Goal: Transaction & Acquisition: Purchase product/service

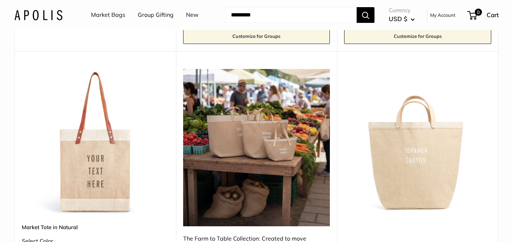
scroll to position [409, 0]
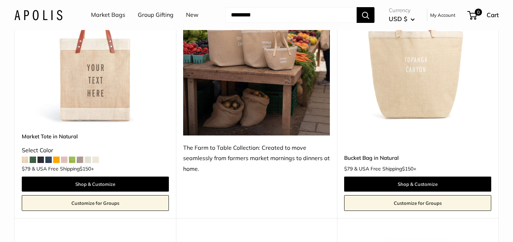
click at [65, 159] on span at bounding box center [64, 159] width 6 height 6
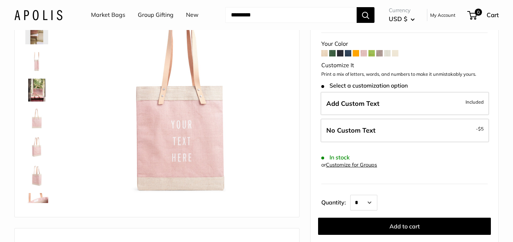
click at [323, 53] on span at bounding box center [324, 53] width 6 height 6
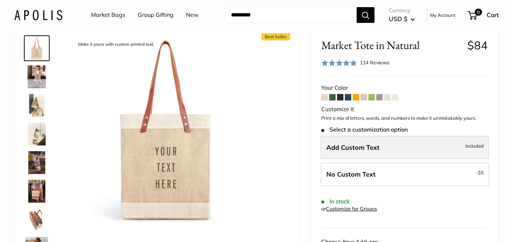
click at [351, 145] on span "Add Custom Text" at bounding box center [352, 147] width 53 height 8
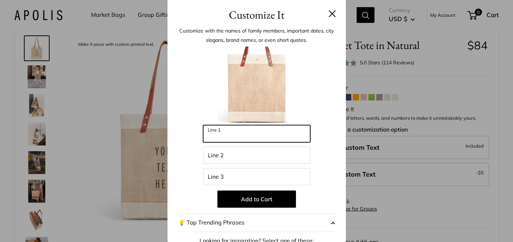
click at [253, 134] on input "Line 1" at bounding box center [256, 133] width 107 height 17
click at [216, 138] on input "*****" at bounding box center [256, 133] width 107 height 17
type input "****"
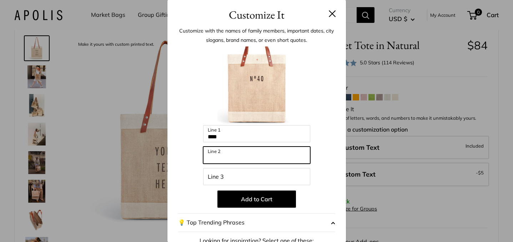
click at [215, 157] on input "Line 2" at bounding box center [256, 154] width 107 height 17
type input "**********"
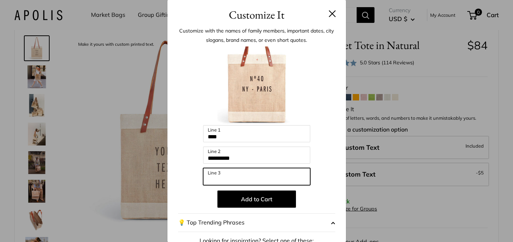
click at [217, 175] on input "Line 3" at bounding box center [256, 176] width 107 height 17
click at [222, 180] on input "**********" at bounding box center [256, 176] width 107 height 17
type input "**********"
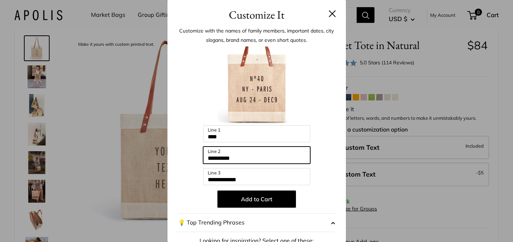
click at [238, 162] on input "**********" at bounding box center [256, 154] width 107 height 17
drag, startPoint x: 239, startPoint y: 159, endPoint x: 198, endPoint y: 155, distance: 40.8
click at [198, 155] on div "**********" at bounding box center [256, 191] width 157 height 291
type input "*******"
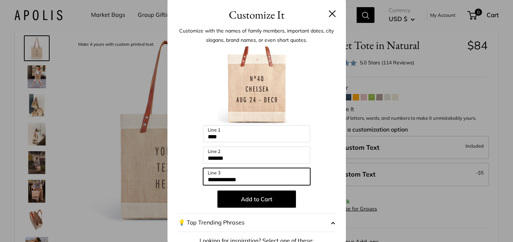
click at [230, 181] on input "**********" at bounding box center [256, 176] width 107 height 17
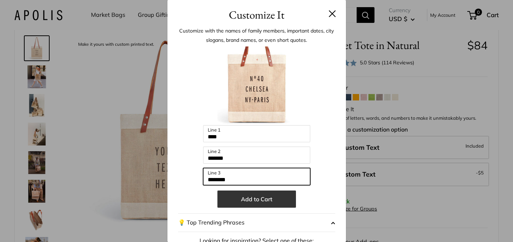
type input "********"
click at [271, 200] on button "Add to Cart" at bounding box center [256, 198] width 79 height 17
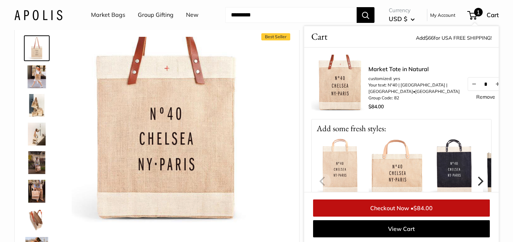
click at [390, 167] on img at bounding box center [397, 165] width 57 height 57
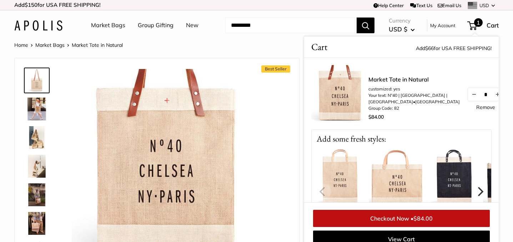
scroll to position [63, 0]
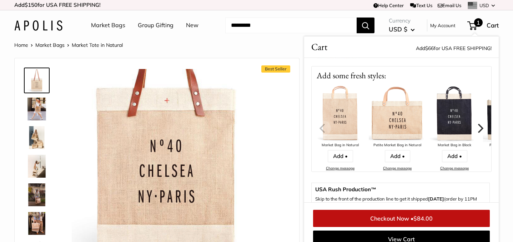
click at [392, 126] on img at bounding box center [397, 113] width 57 height 57
click at [399, 158] on link "Add •" at bounding box center [397, 156] width 25 height 12
click at [480, 127] on icon "Next" at bounding box center [481, 127] width 6 height 9
click at [398, 155] on link "Add •" at bounding box center [397, 156] width 25 height 12
click at [478, 125] on icon "Next" at bounding box center [479, 127] width 9 height 9
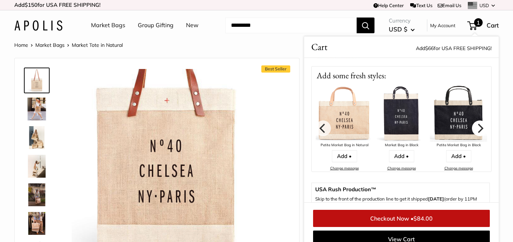
click at [478, 125] on icon "Next" at bounding box center [479, 127] width 9 height 9
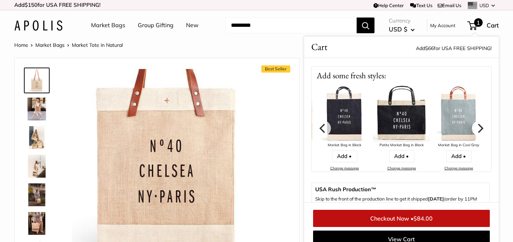
click at [478, 125] on icon "Next" at bounding box center [479, 127] width 9 height 9
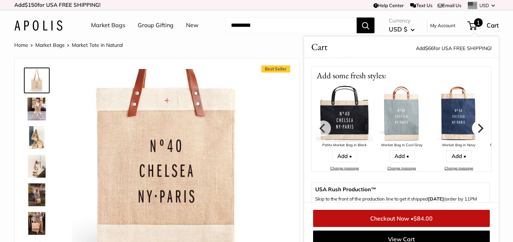
click at [478, 125] on icon "Next" at bounding box center [479, 127] width 9 height 9
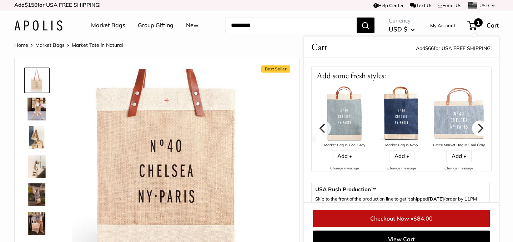
click at [478, 125] on icon "Next" at bounding box center [479, 127] width 9 height 9
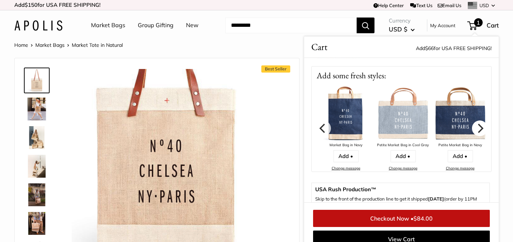
click at [478, 125] on icon "Next" at bounding box center [479, 127] width 9 height 9
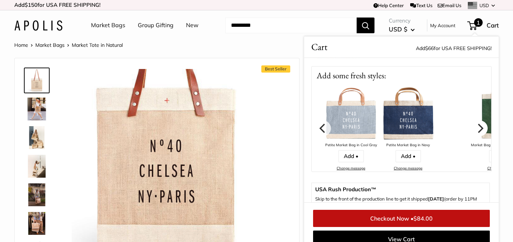
click at [478, 125] on icon "Next" at bounding box center [479, 127] width 9 height 9
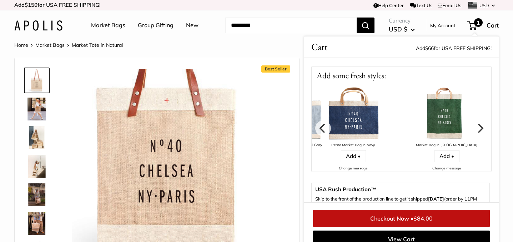
click at [478, 125] on icon "Next" at bounding box center [479, 127] width 9 height 9
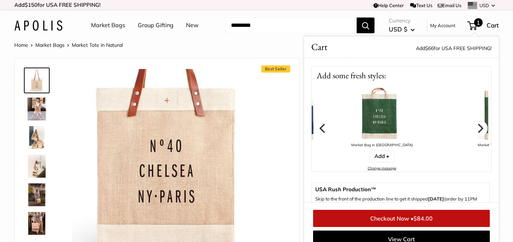
click at [478, 125] on icon "Next" at bounding box center [479, 127] width 9 height 9
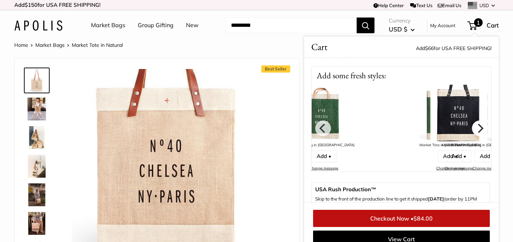
click at [478, 125] on icon "Next" at bounding box center [479, 127] width 9 height 9
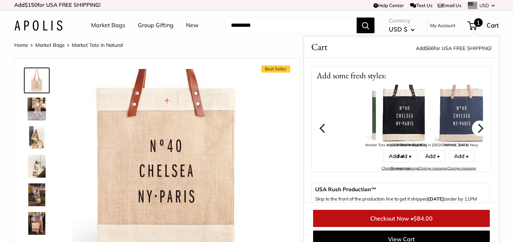
click at [478, 125] on icon "Next" at bounding box center [479, 127] width 9 height 9
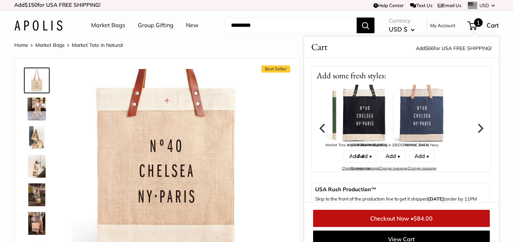
click at [478, 125] on icon "Next" at bounding box center [479, 127] width 9 height 9
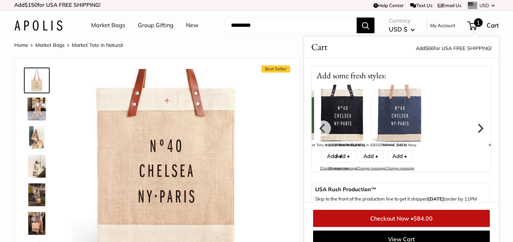
click at [478, 125] on icon "Next" at bounding box center [479, 127] width 9 height 9
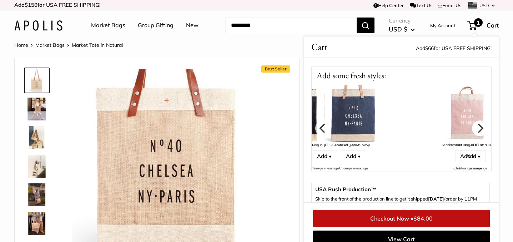
click at [478, 125] on icon "Next" at bounding box center [479, 127] width 9 height 9
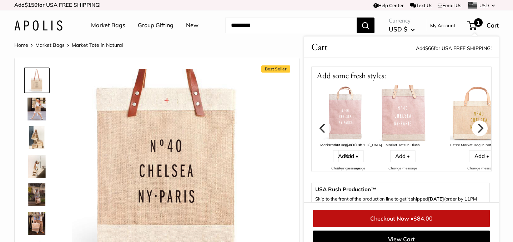
click at [478, 125] on icon "Next" at bounding box center [479, 127] width 9 height 9
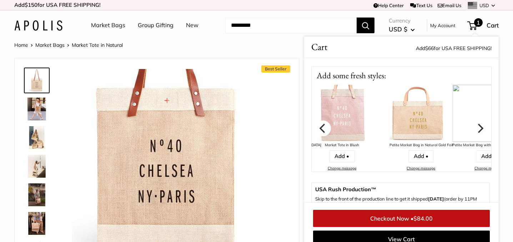
click at [324, 126] on icon "Previous" at bounding box center [322, 127] width 9 height 9
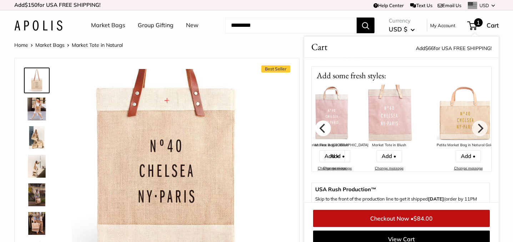
click at [324, 126] on icon "Previous" at bounding box center [322, 127] width 9 height 9
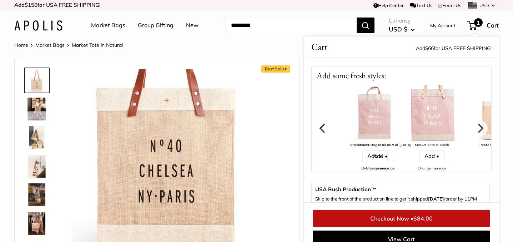
click at [324, 126] on icon "Previous" at bounding box center [322, 127] width 9 height 9
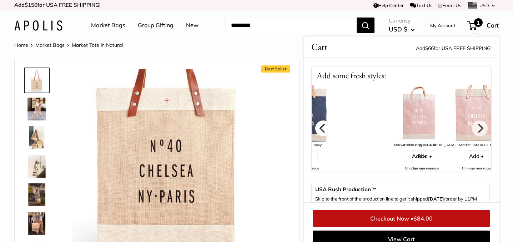
click at [324, 126] on icon "Previous" at bounding box center [322, 127] width 9 height 9
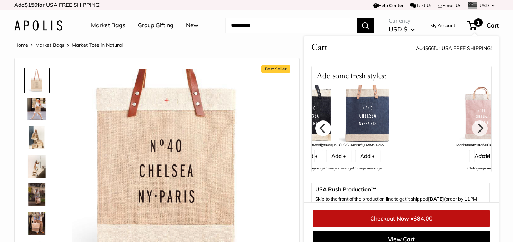
click at [324, 126] on icon "Previous" at bounding box center [322, 127] width 9 height 9
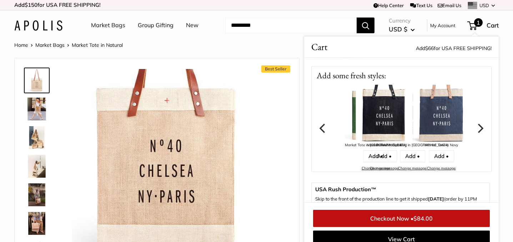
click at [324, 126] on icon "Previous" at bounding box center [322, 127] width 9 height 9
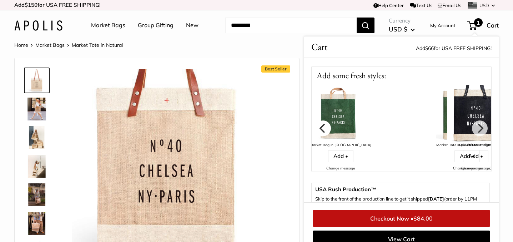
click at [324, 126] on icon "Previous" at bounding box center [322, 127] width 9 height 9
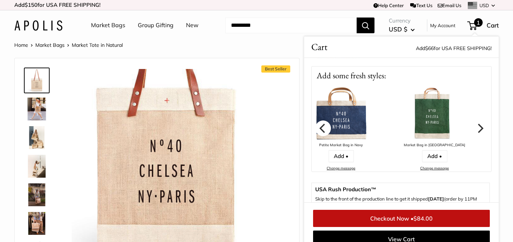
click at [324, 126] on icon "Previous" at bounding box center [322, 127] width 9 height 9
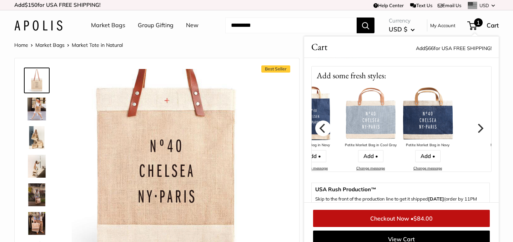
click at [324, 126] on icon "Previous" at bounding box center [322, 127] width 9 height 9
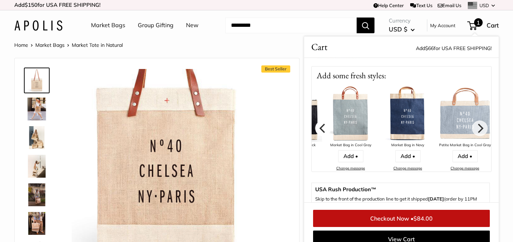
click at [324, 126] on icon "Previous" at bounding box center [322, 127] width 9 height 9
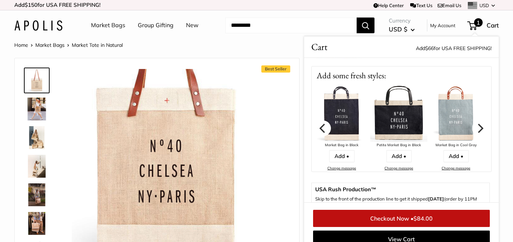
click at [324, 126] on icon "Previous" at bounding box center [322, 127] width 9 height 9
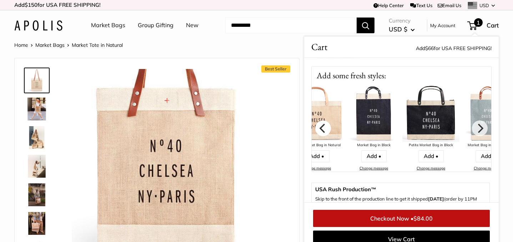
click at [324, 126] on icon "Previous" at bounding box center [322, 127] width 9 height 9
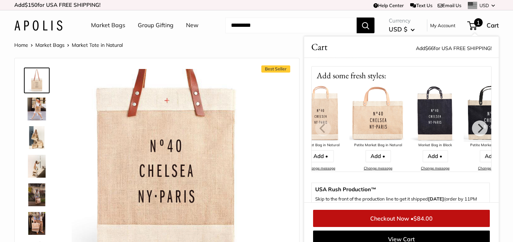
click at [324, 126] on img at bounding box center [320, 113] width 57 height 57
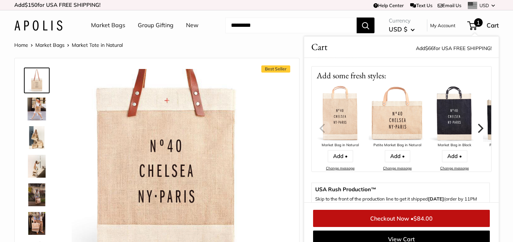
click at [481, 128] on icon "Next" at bounding box center [479, 127] width 9 height 9
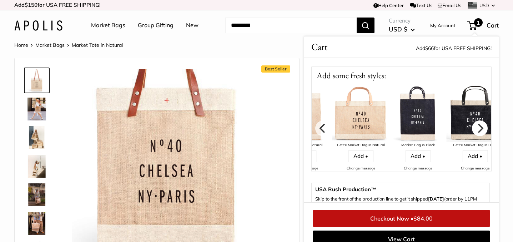
click at [481, 128] on icon "Next" at bounding box center [479, 127] width 9 height 9
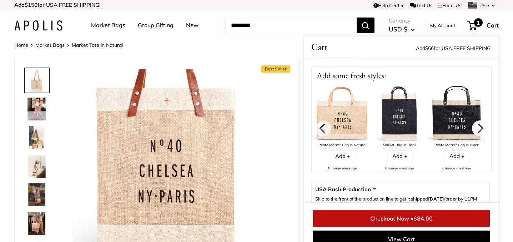
click at [481, 128] on icon "Next" at bounding box center [479, 127] width 9 height 9
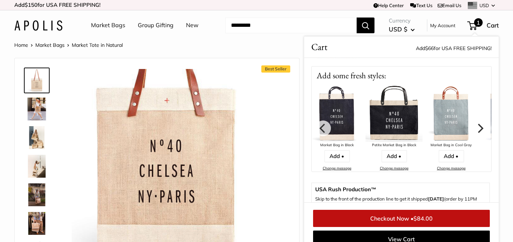
click at [481, 128] on icon "Next" at bounding box center [479, 127] width 9 height 9
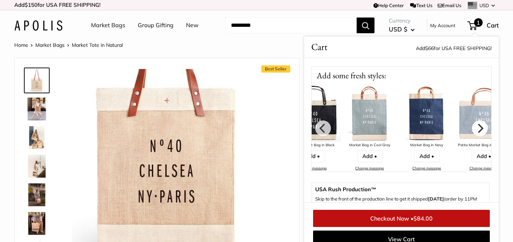
click at [481, 128] on icon "Next" at bounding box center [479, 127] width 9 height 9
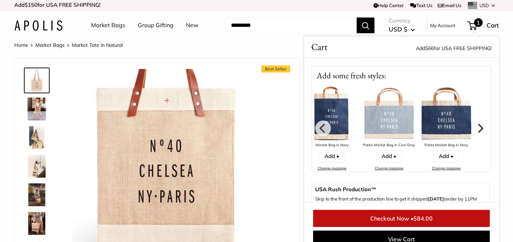
click at [481, 128] on icon "Next" at bounding box center [479, 127] width 9 height 9
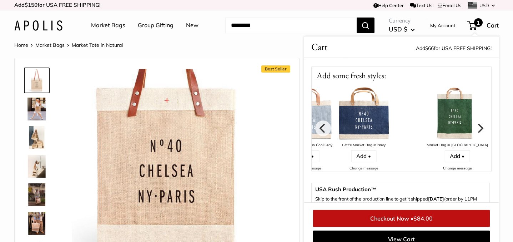
click at [481, 128] on icon "Next" at bounding box center [479, 127] width 9 height 9
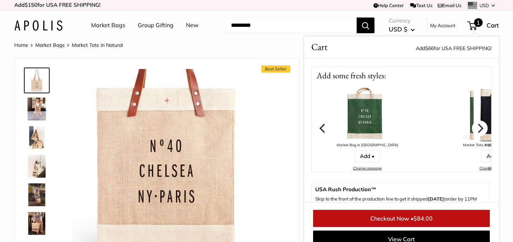
click at [481, 128] on icon "Next" at bounding box center [479, 127] width 9 height 9
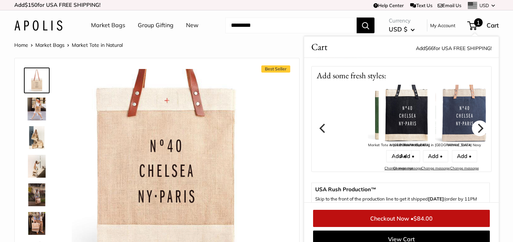
click at [481, 128] on icon "Next" at bounding box center [479, 127] width 9 height 9
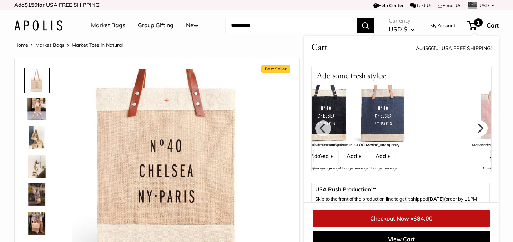
click at [481, 128] on icon "Next" at bounding box center [479, 127] width 9 height 9
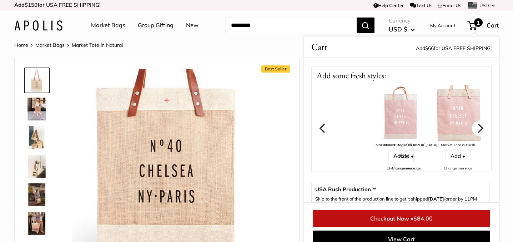
click at [481, 128] on icon "Next" at bounding box center [479, 127] width 9 height 9
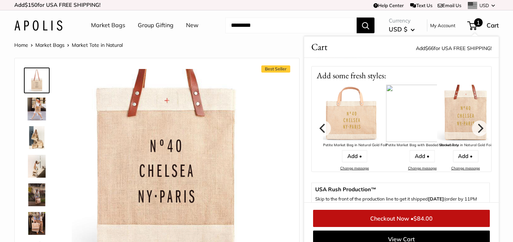
click at [350, 116] on img at bounding box center [351, 113] width 57 height 57
click at [322, 130] on icon "Previous" at bounding box center [322, 127] width 6 height 9
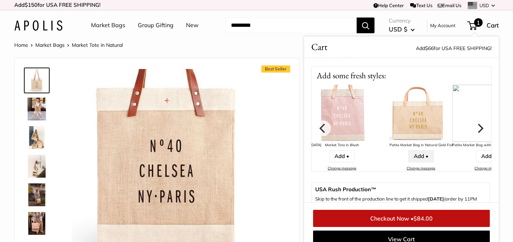
click at [408, 157] on link "Add •" at bounding box center [420, 156] width 25 height 12
click at [408, 155] on link "Add •" at bounding box center [420, 156] width 25 height 12
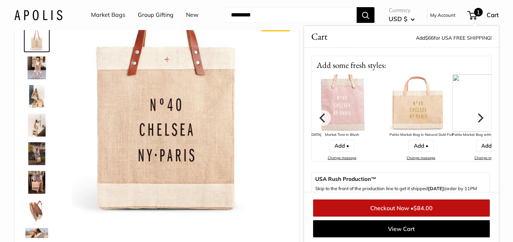
scroll to position [62, 0]
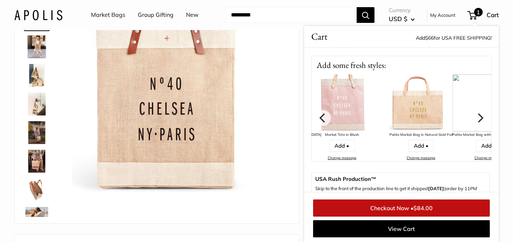
click at [395, 98] on img at bounding box center [418, 102] width 57 height 57
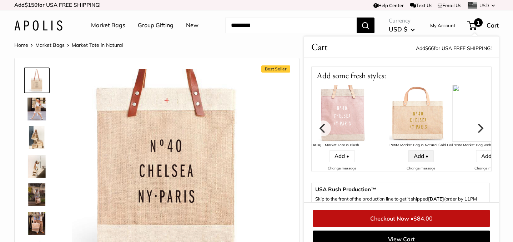
scroll to position [121, 0]
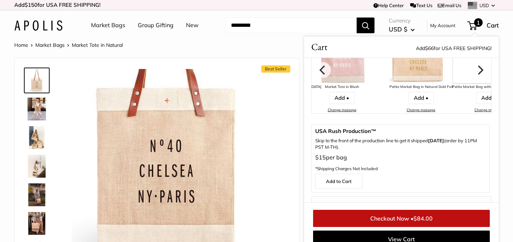
click at [407, 109] on link "Change message" at bounding box center [421, 109] width 29 height 5
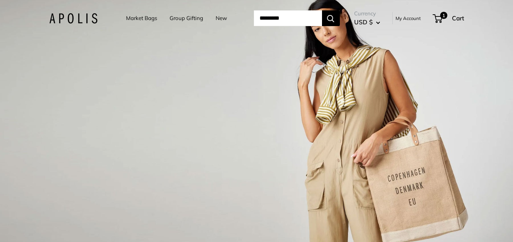
click at [138, 17] on link "Market Bags" at bounding box center [141, 18] width 31 height 10
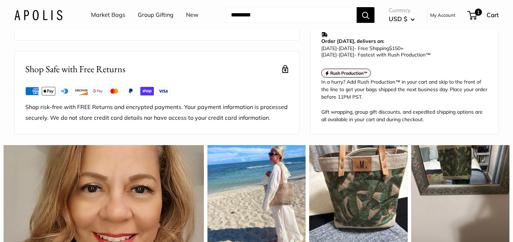
scroll to position [62, 0]
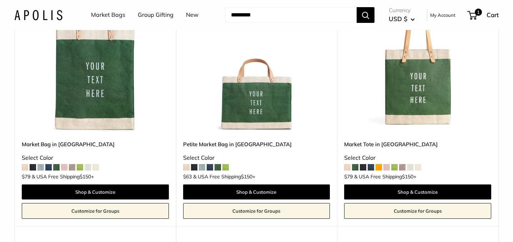
scroll to position [1863, 0]
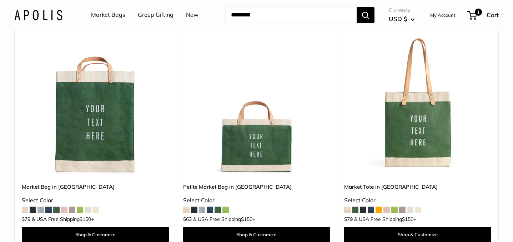
click at [312, 18] on input "Search..." at bounding box center [290, 15] width 131 height 16
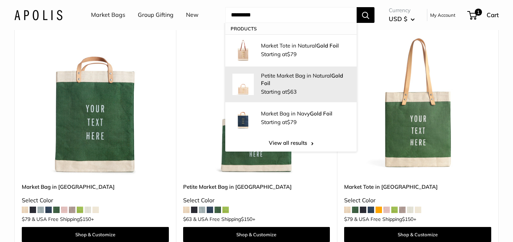
type input "*********"
click at [300, 75] on p "Petite Market Bag in Natural Gold Foil" at bounding box center [305, 79] width 89 height 15
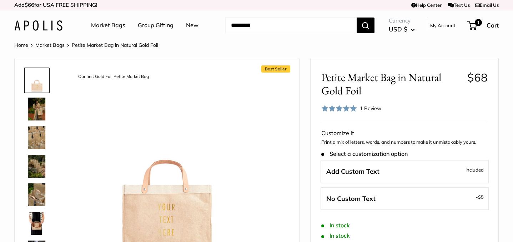
scroll to position [54, 0]
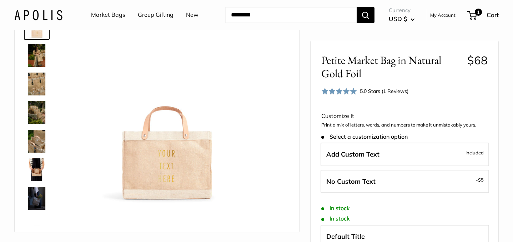
click at [38, 54] on img at bounding box center [36, 55] width 23 height 23
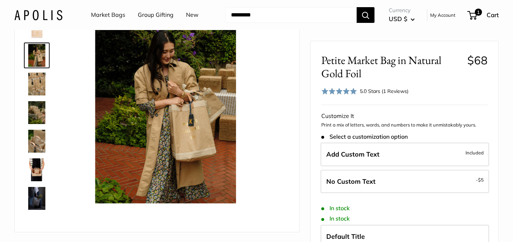
click at [39, 77] on img at bounding box center [36, 83] width 23 height 23
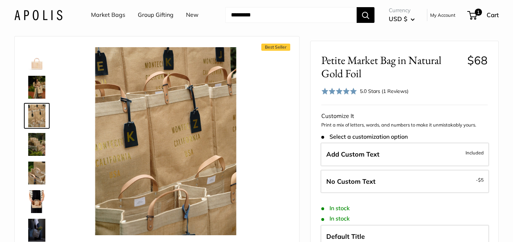
scroll to position [29, 0]
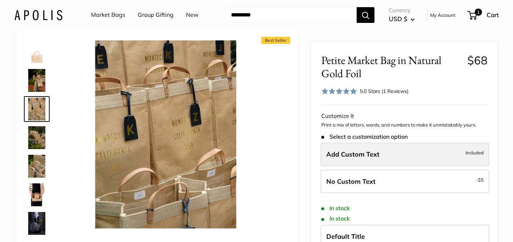
click at [347, 149] on label "Add Custom Text Included" at bounding box center [405, 154] width 169 height 24
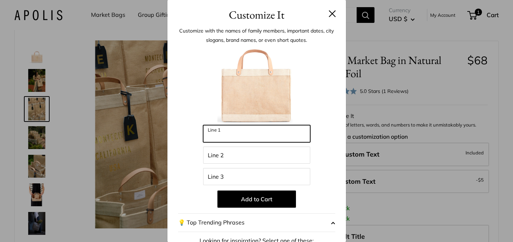
click at [249, 137] on input "Line 1" at bounding box center [256, 133] width 107 height 17
type input "****"
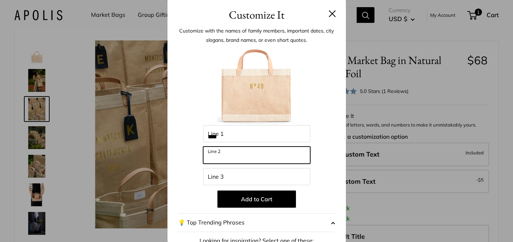
click at [218, 156] on input "Line 2" at bounding box center [256, 154] width 107 height 17
type input "*******"
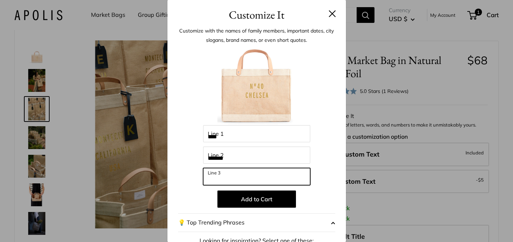
click at [212, 175] on input "Line 3" at bounding box center [256, 176] width 107 height 17
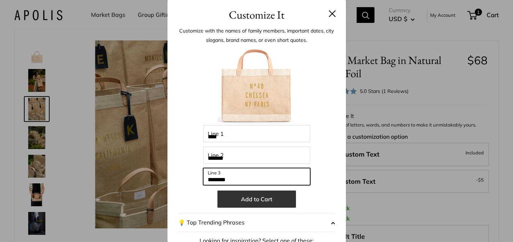
type input "********"
click at [272, 200] on button "Add to Cart" at bounding box center [256, 198] width 79 height 17
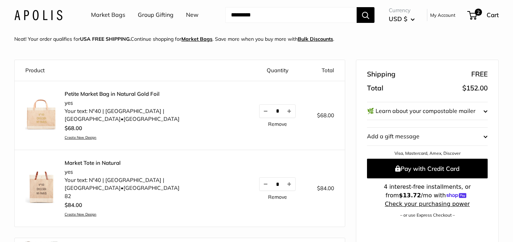
scroll to position [57, 0]
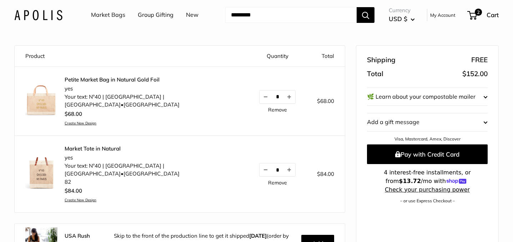
click at [45, 163] on img at bounding box center [41, 173] width 32 height 32
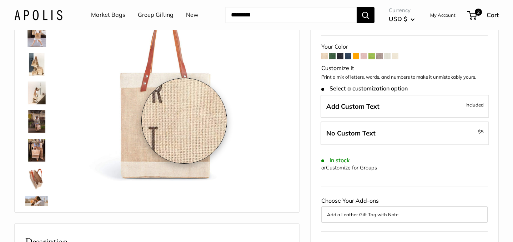
scroll to position [73, 0]
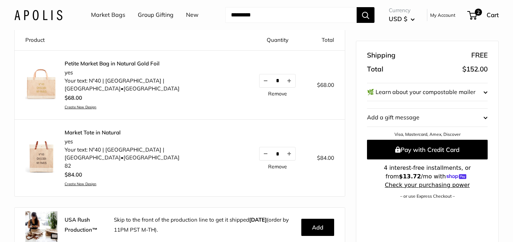
scroll to position [79, 0]
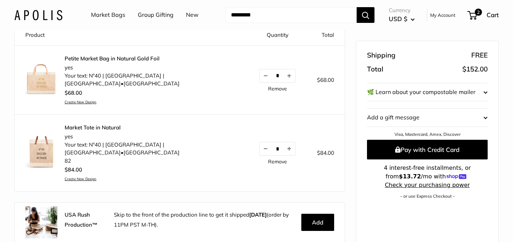
click at [95, 59] on link "Petite Market Bag in Natural Gold Foil" at bounding box center [151, 58] width 173 height 7
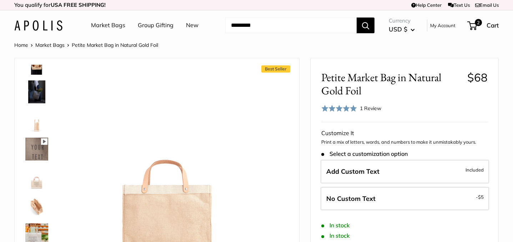
scroll to position [17, 0]
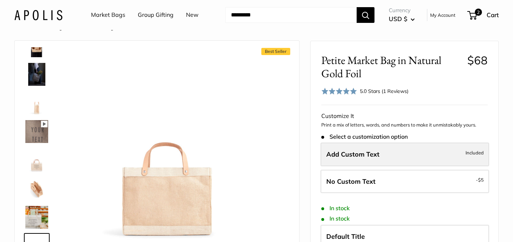
click at [346, 149] on label "Add Custom Text Included" at bounding box center [405, 154] width 169 height 24
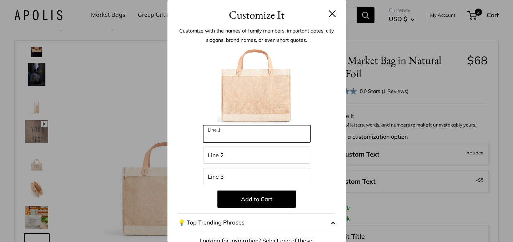
click at [214, 132] on input "Line 1" at bounding box center [256, 133] width 107 height 17
type input "****"
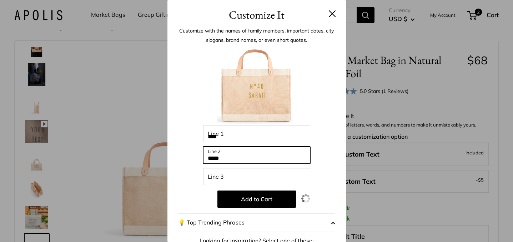
type input "*****"
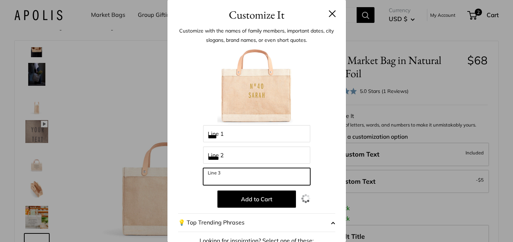
click at [212, 176] on input "Line 3" at bounding box center [256, 176] width 107 height 17
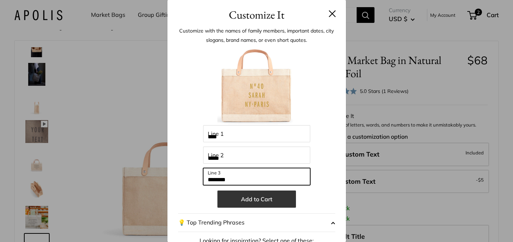
type input "********"
click at [257, 196] on button "Add to Cart" at bounding box center [256, 198] width 79 height 17
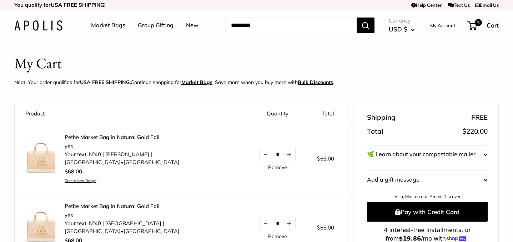
click at [133, 139] on link "Petite Market Bag in Natural Gold Foil" at bounding box center [151, 137] width 173 height 7
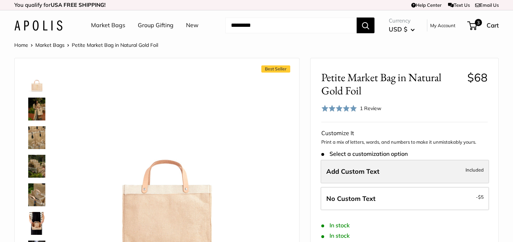
click at [335, 167] on span "Add Custom Text" at bounding box center [352, 171] width 53 height 8
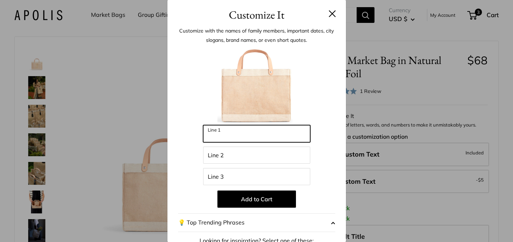
click at [246, 133] on input "Line 1" at bounding box center [256, 133] width 107 height 17
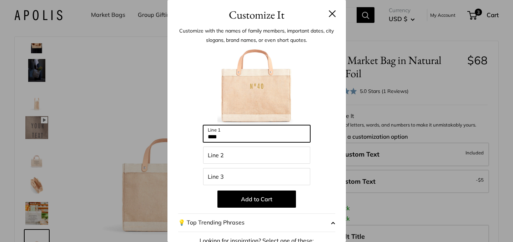
type input "****"
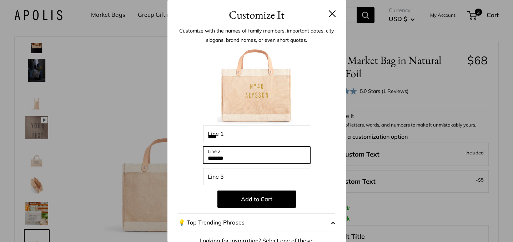
type input "*******"
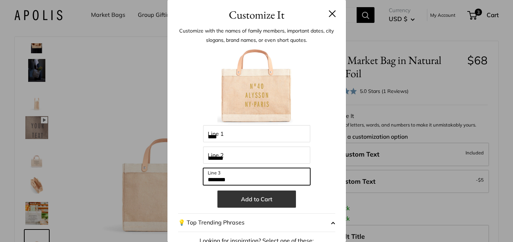
type input "********"
click at [256, 195] on button "Add to Cart" at bounding box center [256, 198] width 79 height 17
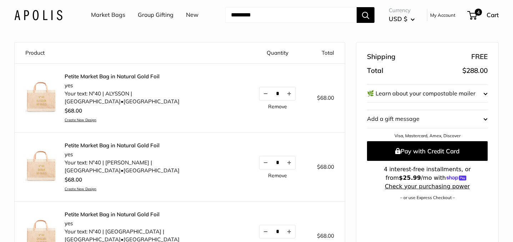
scroll to position [61, 0]
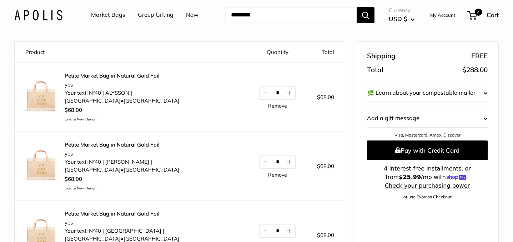
click at [79, 76] on link "Petite Market Bag in Natural Gold Foil" at bounding box center [151, 75] width 173 height 7
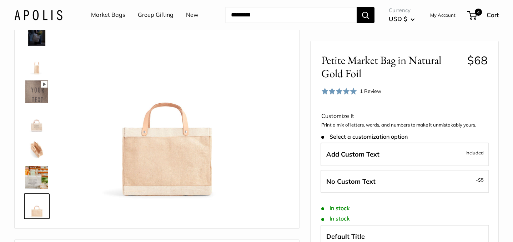
scroll to position [20, 0]
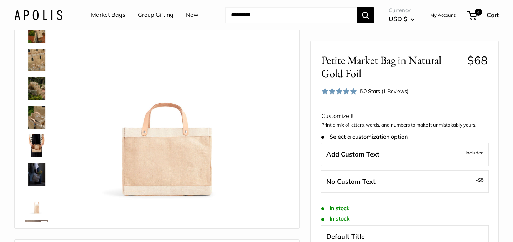
click at [35, 53] on img at bounding box center [36, 60] width 23 height 23
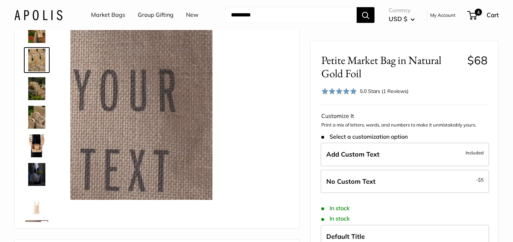
scroll to position [0, 0]
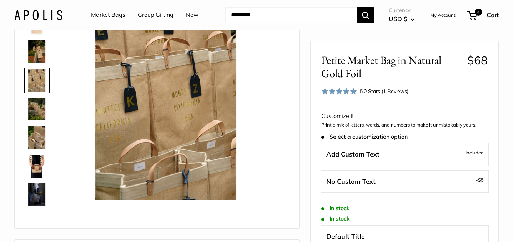
click at [38, 44] on img at bounding box center [36, 51] width 23 height 23
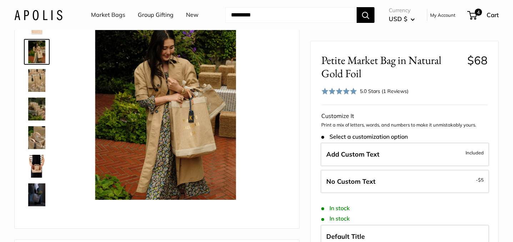
click at [35, 135] on img at bounding box center [36, 137] width 23 height 23
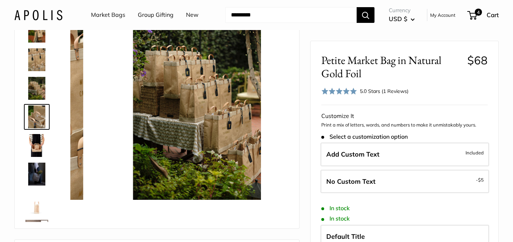
scroll to position [22, 0]
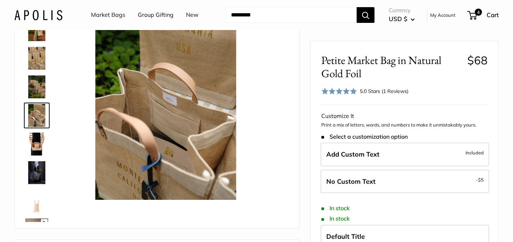
click at [33, 142] on img at bounding box center [36, 143] width 23 height 23
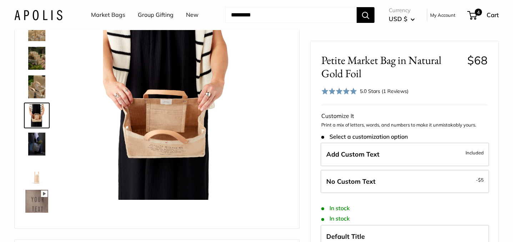
scroll to position [0, 0]
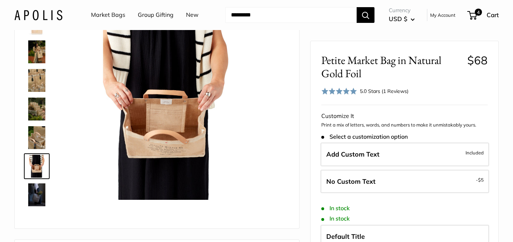
click at [36, 53] on img at bounding box center [36, 51] width 23 height 23
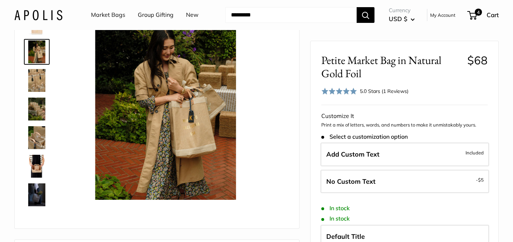
click at [40, 133] on img at bounding box center [36, 137] width 23 height 23
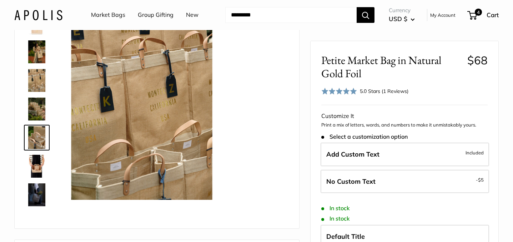
scroll to position [22, 0]
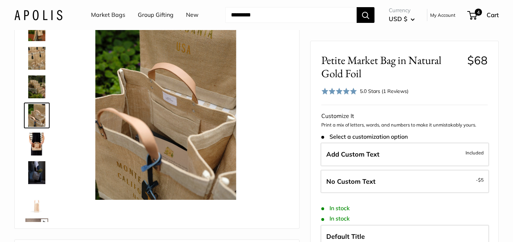
click at [33, 145] on img at bounding box center [36, 143] width 23 height 23
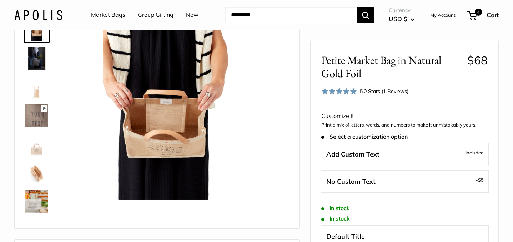
scroll to position [152, 0]
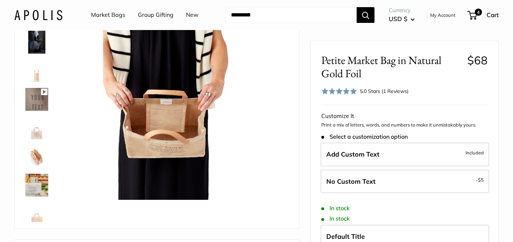
click at [35, 141] on div at bounding box center [39, 114] width 34 height 214
click at [35, 135] on img at bounding box center [36, 127] width 23 height 23
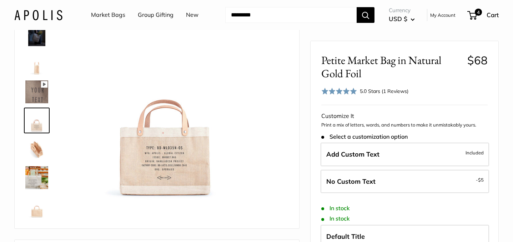
click at [38, 146] on img at bounding box center [36, 148] width 23 height 23
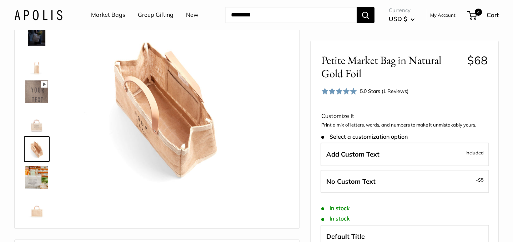
click at [34, 204] on img at bounding box center [36, 206] width 23 height 23
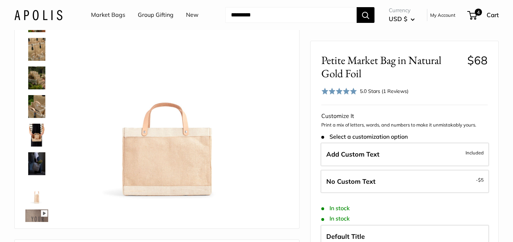
scroll to position [0, 0]
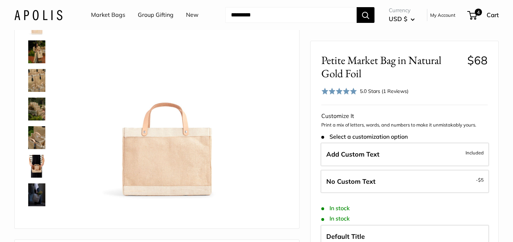
click at [39, 51] on img at bounding box center [36, 51] width 23 height 23
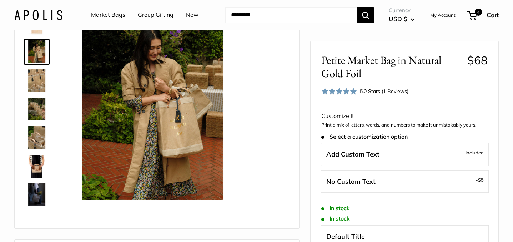
click at [38, 80] on img at bounding box center [36, 80] width 23 height 23
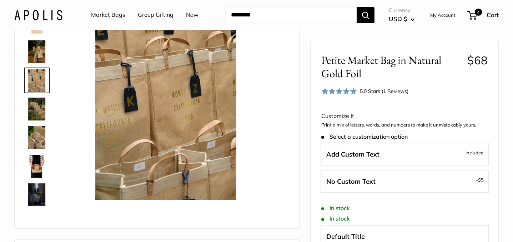
click at [38, 56] on img at bounding box center [36, 51] width 23 height 23
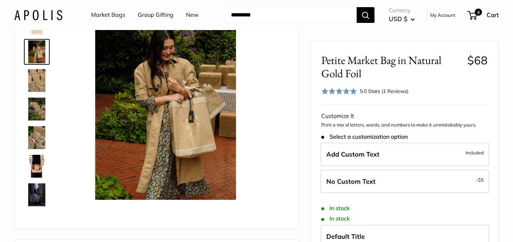
click at [38, 113] on img at bounding box center [36, 108] width 23 height 23
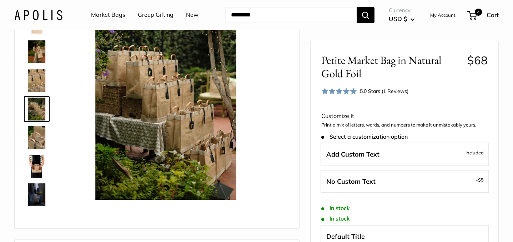
click at [39, 61] on img at bounding box center [36, 51] width 23 height 23
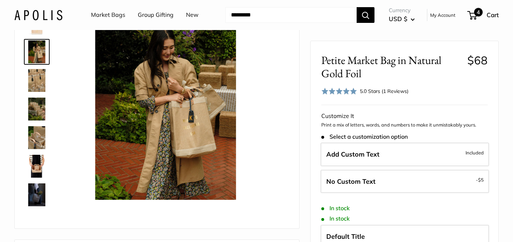
click at [471, 14] on span at bounding box center [471, 15] width 2 height 2
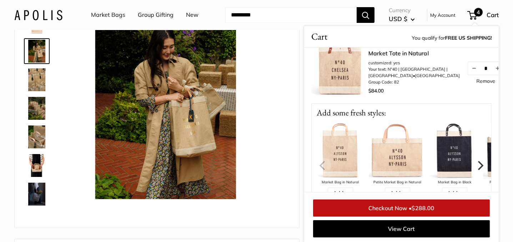
scroll to position [230, 0]
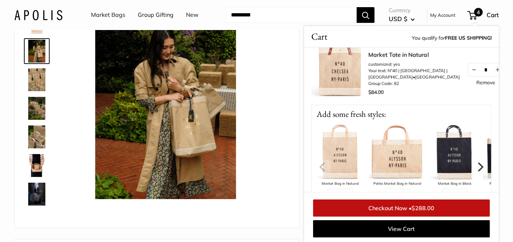
click at [376, 59] on link "Market Tote in Natural" at bounding box center [413, 54] width 91 height 9
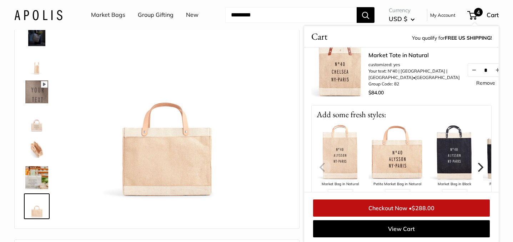
scroll to position [184, 0]
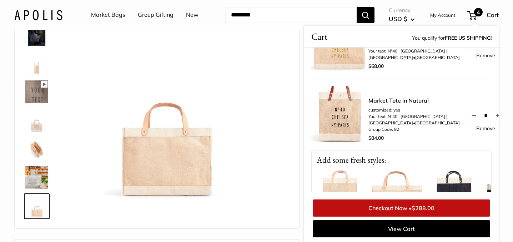
click at [376, 105] on link "Market Tote in Natural" at bounding box center [413, 100] width 91 height 9
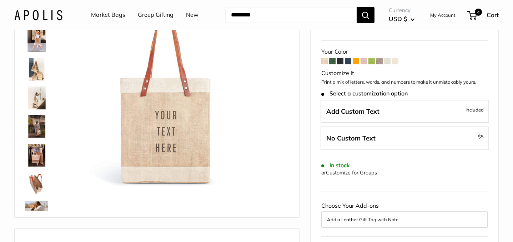
click at [36, 71] on img at bounding box center [36, 69] width 23 height 23
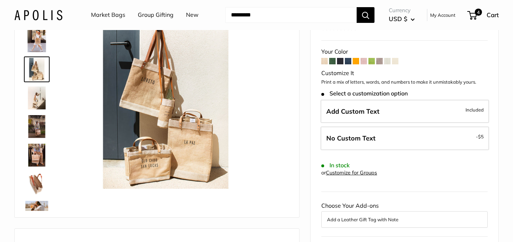
click at [37, 126] on img at bounding box center [36, 126] width 23 height 23
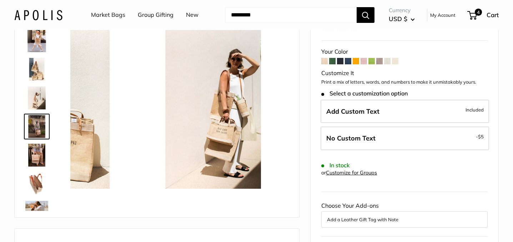
scroll to position [22, 0]
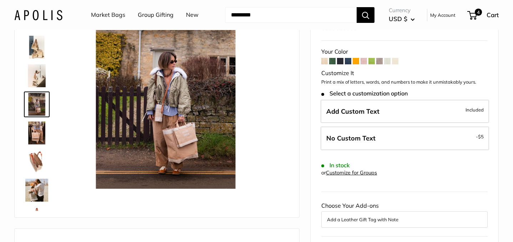
click at [42, 128] on img at bounding box center [36, 132] width 23 height 23
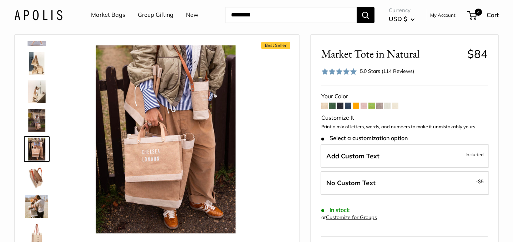
scroll to position [40, 0]
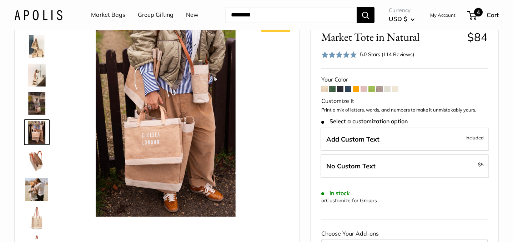
click at [481, 15] on span "4" at bounding box center [478, 12] width 9 height 9
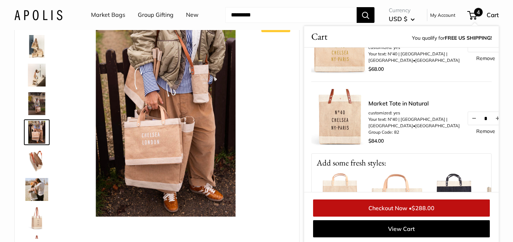
scroll to position [182, 0]
click at [476, 132] on link "Remove" at bounding box center [485, 129] width 19 height 5
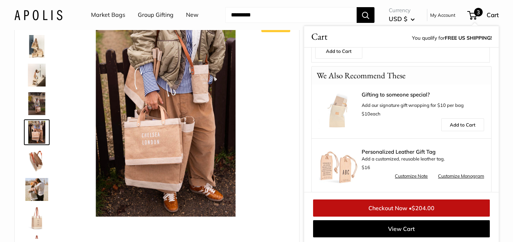
scroll to position [392, 0]
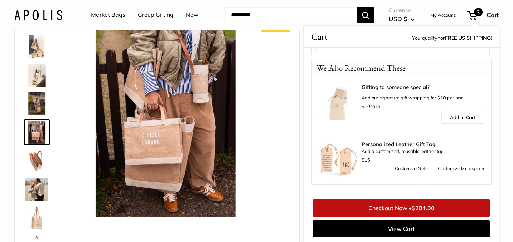
click at [448, 169] on link "Customize Monogram" at bounding box center [461, 168] width 46 height 9
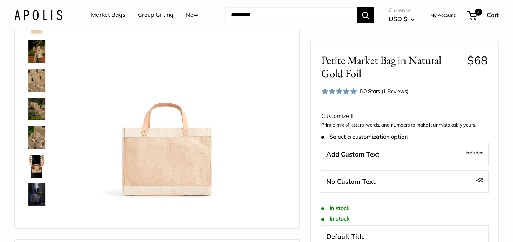
click at [36, 48] on img at bounding box center [36, 51] width 23 height 23
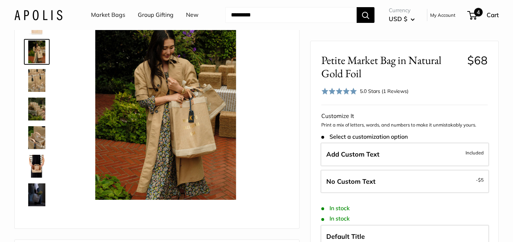
click at [478, 8] on span "4" at bounding box center [478, 12] width 9 height 9
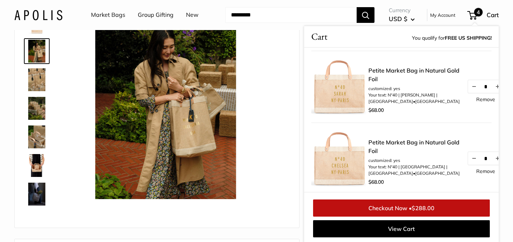
scroll to position [126, 0]
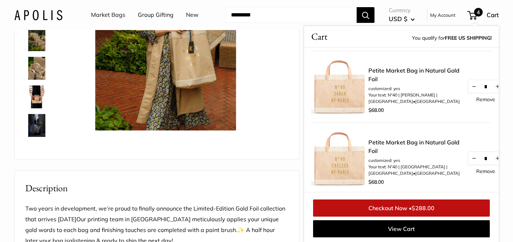
click at [376, 82] on link "Petite Market Bag in Natural Gold Foil" at bounding box center [413, 74] width 91 height 17
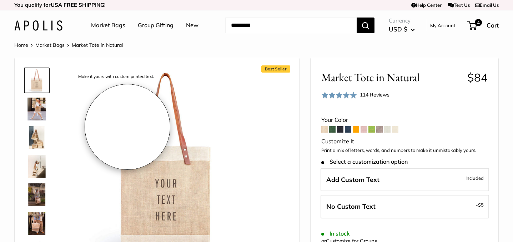
click at [34, 108] on img at bounding box center [36, 108] width 23 height 23
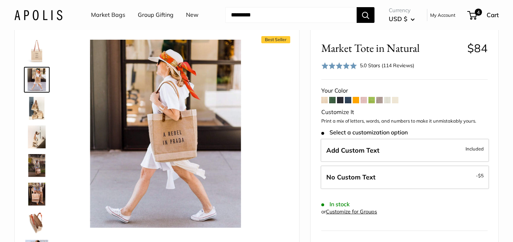
scroll to position [44, 0]
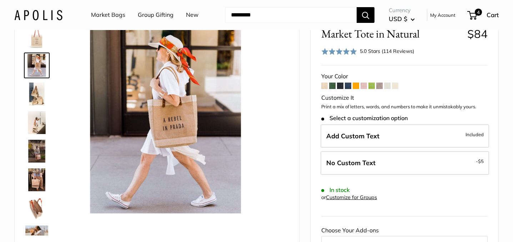
click at [37, 177] on img at bounding box center [36, 179] width 23 height 23
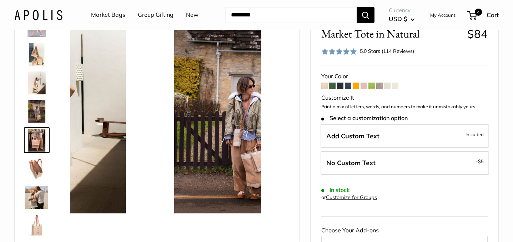
scroll to position [51, 0]
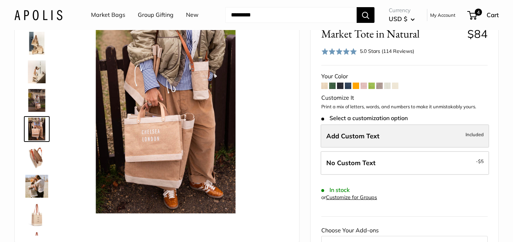
click at [346, 138] on span "Add Custom Text" at bounding box center [352, 136] width 53 height 8
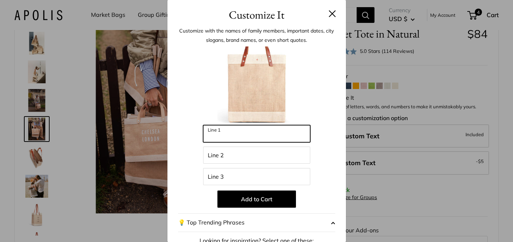
click at [250, 131] on input "Line 1" at bounding box center [256, 133] width 107 height 17
click at [329, 10] on button at bounding box center [332, 13] width 7 height 7
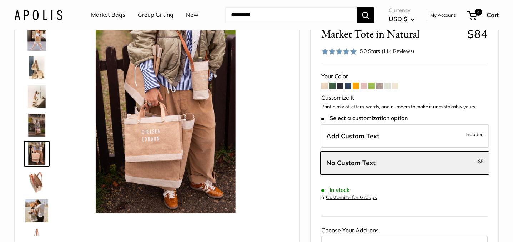
scroll to position [0, 0]
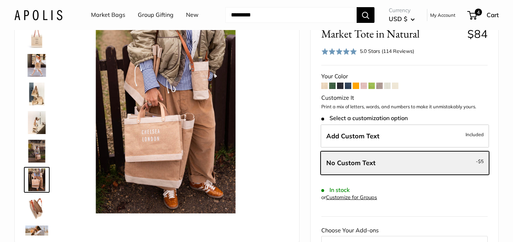
click at [35, 96] on img at bounding box center [36, 93] width 23 height 23
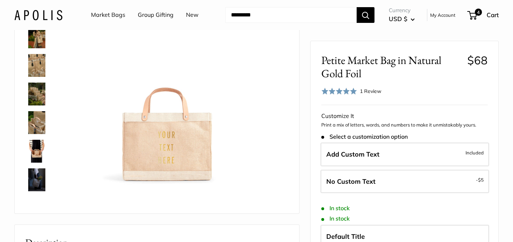
click at [35, 152] on img at bounding box center [36, 151] width 23 height 23
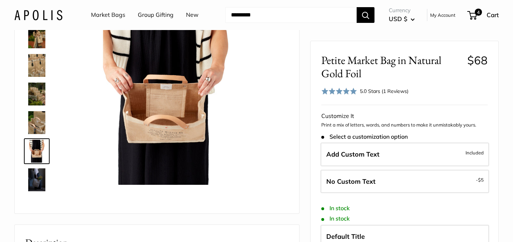
click at [34, 64] on img at bounding box center [36, 65] width 23 height 23
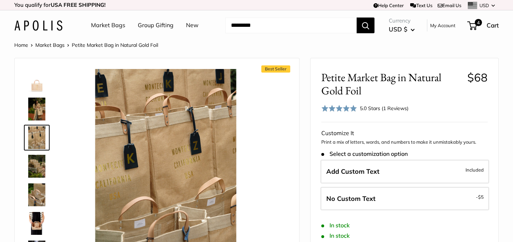
click at [298, 27] on input "Search..." at bounding box center [290, 25] width 131 height 16
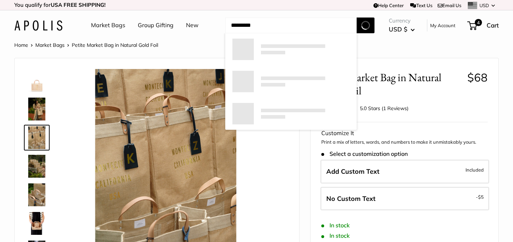
type input "*********"
click at [357, 17] on button "Search" at bounding box center [366, 25] width 18 height 16
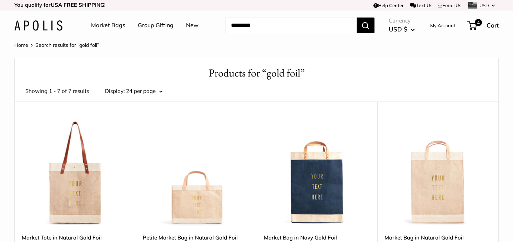
click at [42, 25] on img at bounding box center [38, 25] width 48 height 10
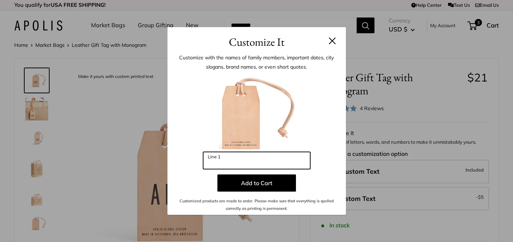
click at [222, 159] on input "Line 1" at bounding box center [256, 160] width 107 height 17
type input "***"
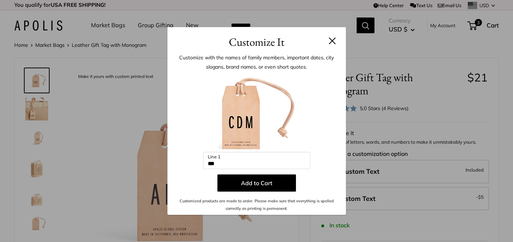
click at [332, 42] on button at bounding box center [332, 40] width 7 height 7
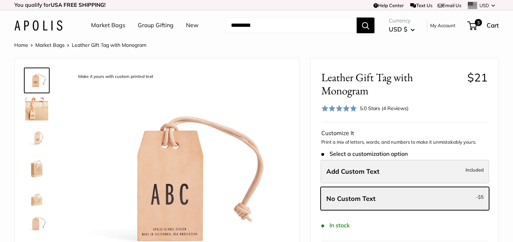
click at [379, 169] on span "Add Custom Text" at bounding box center [352, 171] width 53 height 8
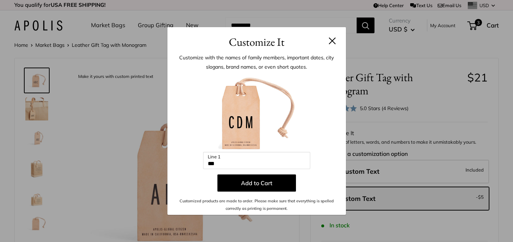
click at [332, 40] on button at bounding box center [332, 40] width 7 height 7
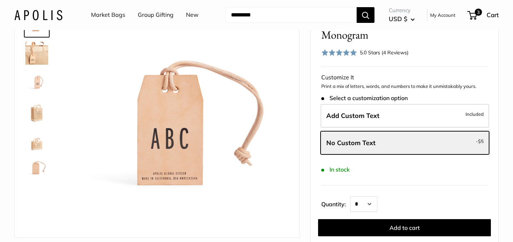
scroll to position [8, 0]
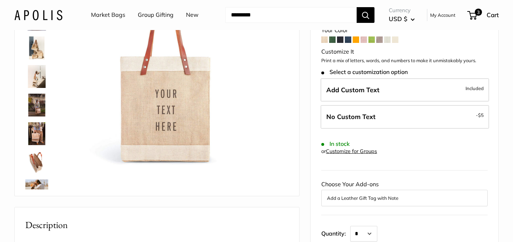
scroll to position [168, 0]
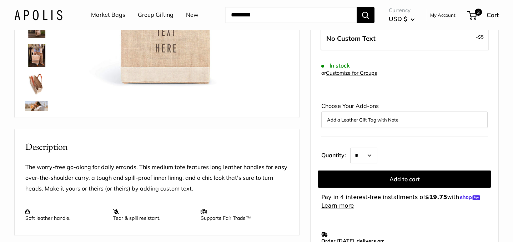
click at [378, 122] on button "Add a Leather Gift Tag with Note" at bounding box center [404, 119] width 155 height 9
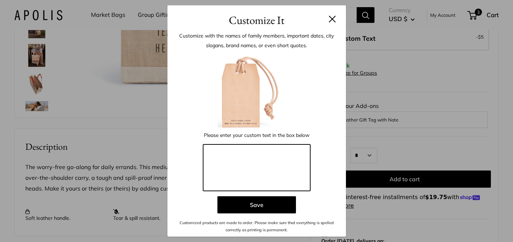
click at [266, 153] on textarea at bounding box center [256, 167] width 107 height 46
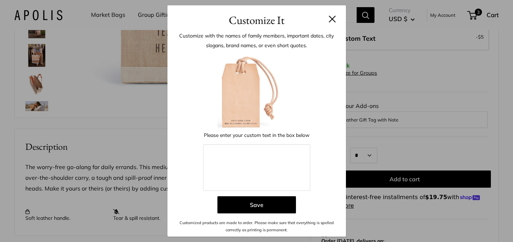
click at [330, 17] on button at bounding box center [332, 18] width 7 height 7
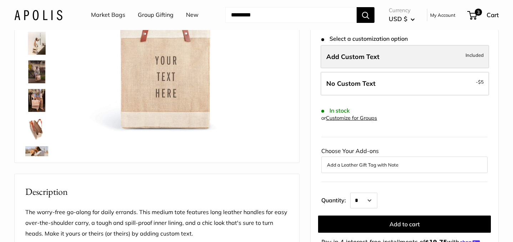
scroll to position [139, 0]
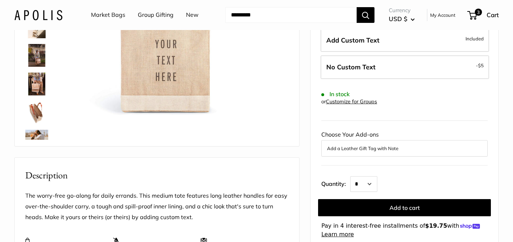
click at [357, 144] on button "Add a Leather Gift Tag with Note" at bounding box center [404, 148] width 155 height 9
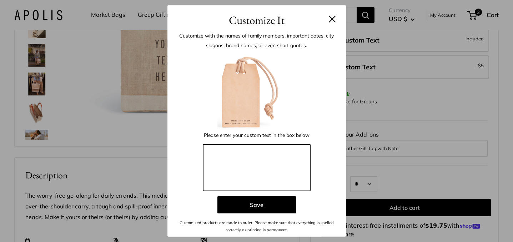
click at [242, 152] on textarea at bounding box center [256, 167] width 107 height 46
click at [217, 158] on textarea at bounding box center [256, 167] width 107 height 46
click at [227, 152] on textarea at bounding box center [256, 167] width 107 height 46
paste textarea "**********"
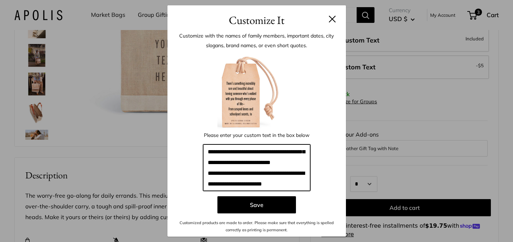
scroll to position [0, 0]
drag, startPoint x: 220, startPoint y: 162, endPoint x: 257, endPoint y: 155, distance: 37.7
click at [257, 155] on textarea "**********" at bounding box center [256, 167] width 107 height 46
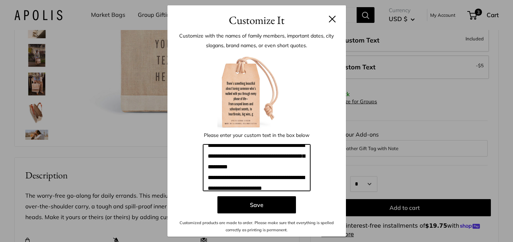
scroll to position [11, 0]
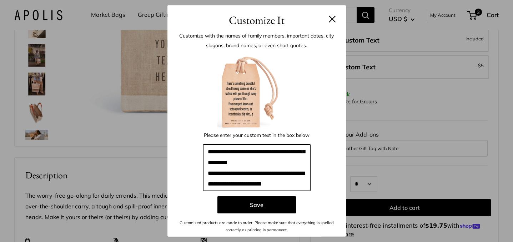
drag, startPoint x: 294, startPoint y: 185, endPoint x: 230, endPoint y: 186, distance: 63.9
click at [230, 186] on textarea "**********" at bounding box center [256, 167] width 107 height 46
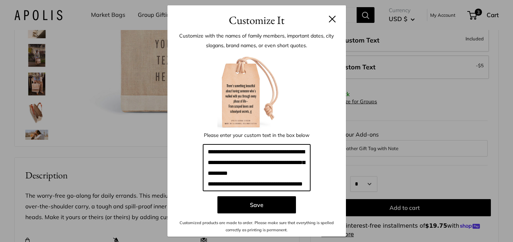
click at [238, 184] on textarea "**********" at bounding box center [256, 167] width 107 height 46
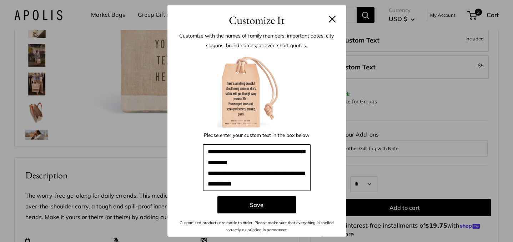
scroll to position [0, 0]
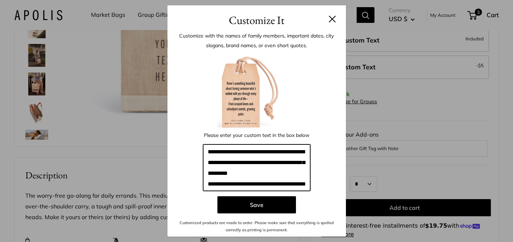
drag, startPoint x: 283, startPoint y: 184, endPoint x: 180, endPoint y: 132, distance: 115.8
click at [179, 131] on div "**********" at bounding box center [256, 143] width 157 height 182
paste textarea "*******"
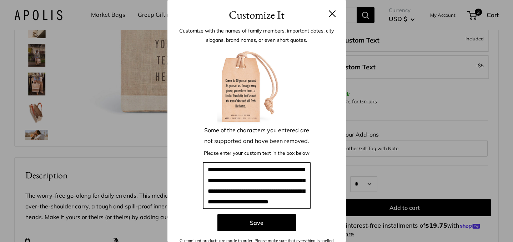
scroll to position [9, 0]
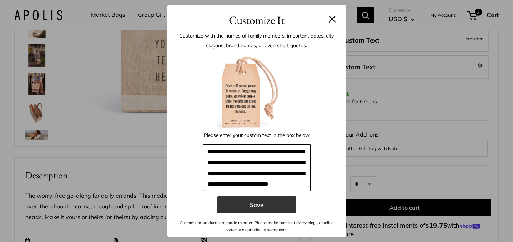
type textarea "**********"
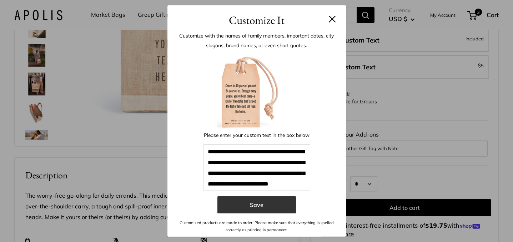
click at [256, 200] on button "Save" at bounding box center [256, 204] width 79 height 17
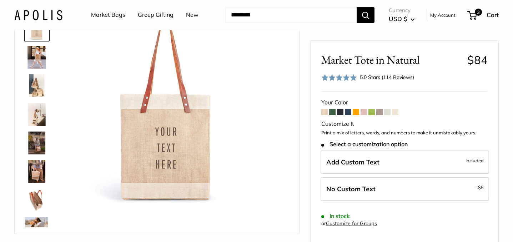
scroll to position [0, 0]
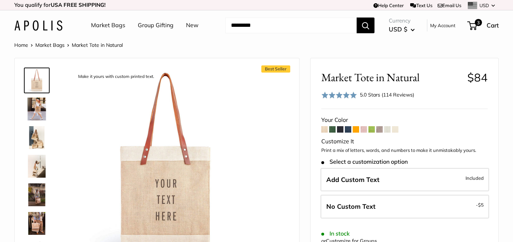
click at [251, 26] on input "Search..." at bounding box center [290, 25] width 131 height 16
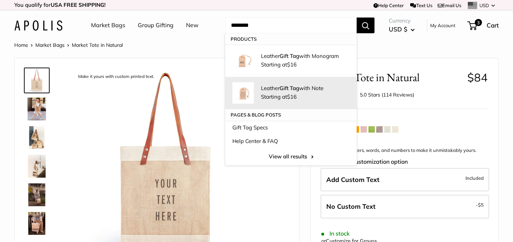
type input "********"
click at [276, 92] on div "Leather Gift Tag with Note Starting at $16" at bounding box center [305, 92] width 89 height 17
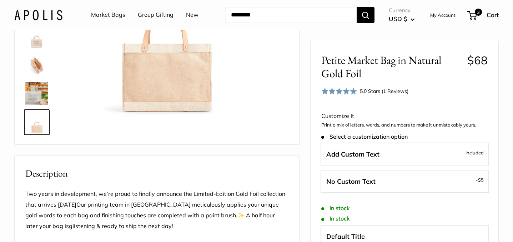
scroll to position [192, 0]
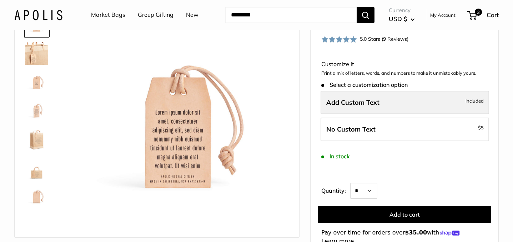
scroll to position [72, 0]
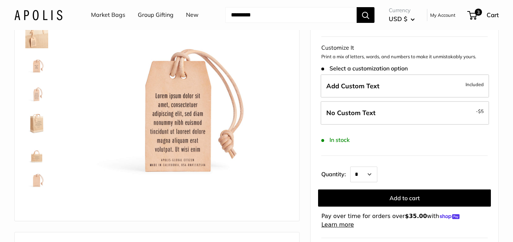
click at [37, 180] on img at bounding box center [36, 179] width 23 height 23
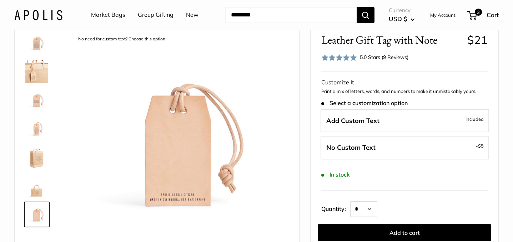
scroll to position [36, 0]
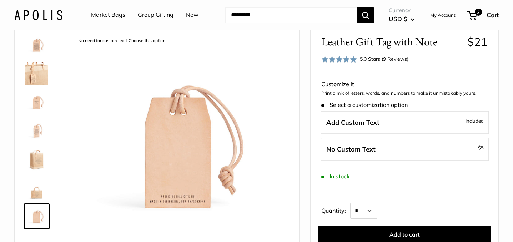
click at [34, 106] on img at bounding box center [36, 101] width 23 height 23
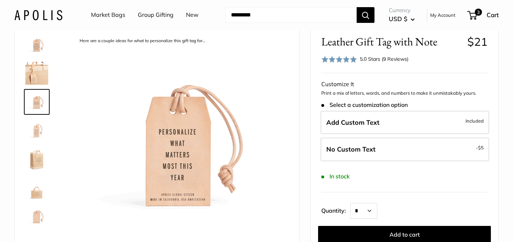
click at [34, 131] on img at bounding box center [36, 130] width 23 height 23
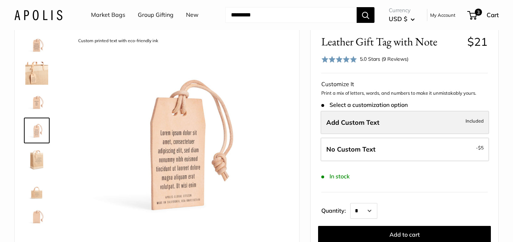
click at [358, 126] on span "Add Custom Text" at bounding box center [352, 122] width 53 height 8
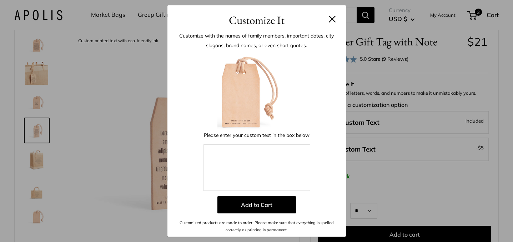
click at [331, 20] on button at bounding box center [332, 18] width 7 height 7
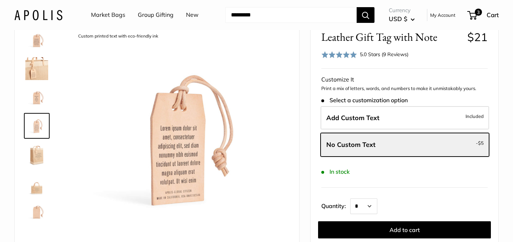
scroll to position [28, 0]
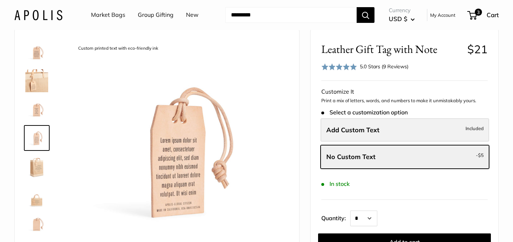
click at [359, 125] on label "Add Custom Text Included" at bounding box center [405, 130] width 169 height 24
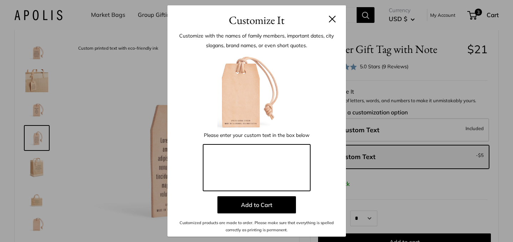
click at [262, 149] on textarea at bounding box center [256, 167] width 107 height 46
type textarea "*"
paste textarea "**********"
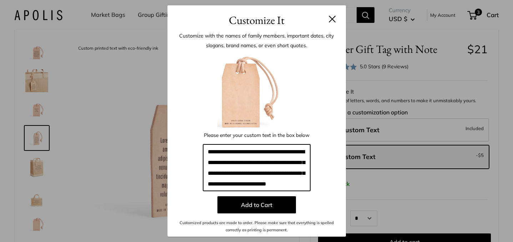
scroll to position [7, 0]
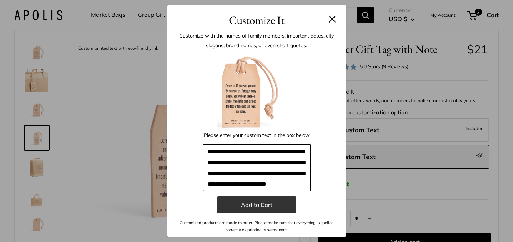
type textarea "**********"
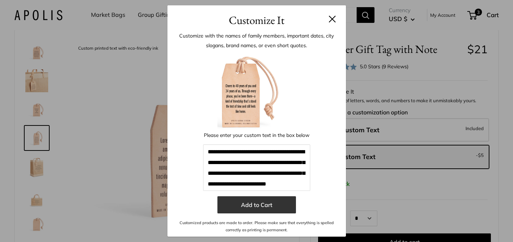
click at [255, 203] on button "Add to Cart" at bounding box center [256, 204] width 79 height 17
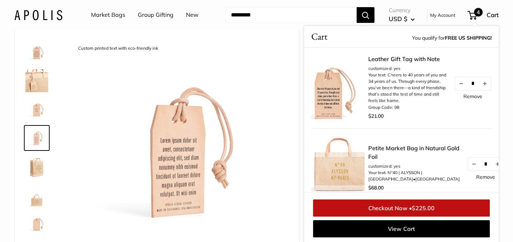
click at [242, 17] on input "Search..." at bounding box center [290, 15] width 131 height 16
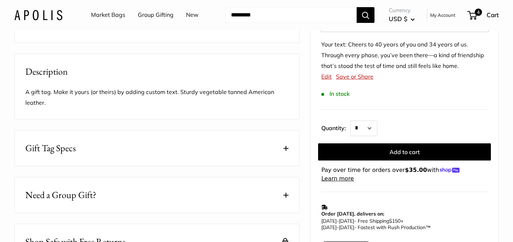
scroll to position [263, 0]
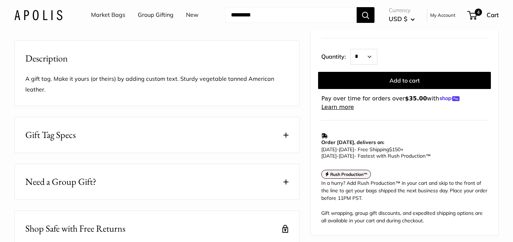
click at [242, 17] on input "Search..." at bounding box center [290, 15] width 131 height 16
type input "********"
click at [357, 7] on button "Search" at bounding box center [366, 15] width 18 height 16
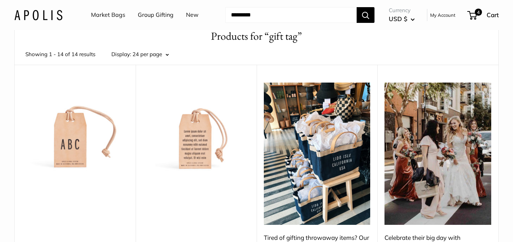
scroll to position [90, 0]
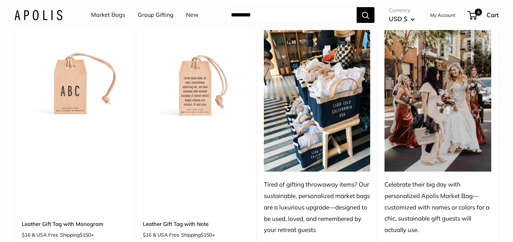
click at [0, 0] on img at bounding box center [0, 0] width 0 height 0
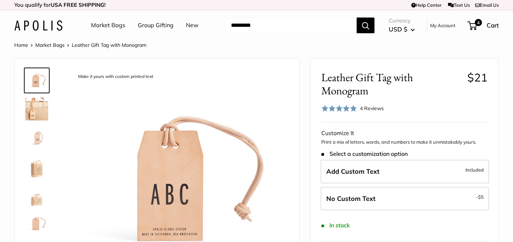
click at [357, 174] on span "Add Custom Text" at bounding box center [352, 171] width 53 height 8
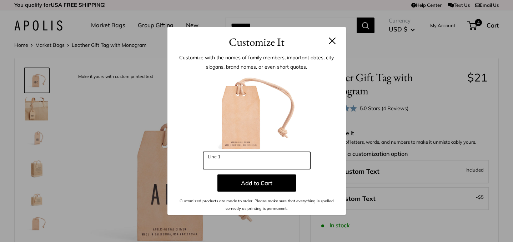
click at [263, 166] on input "Line 1" at bounding box center [256, 160] width 107 height 17
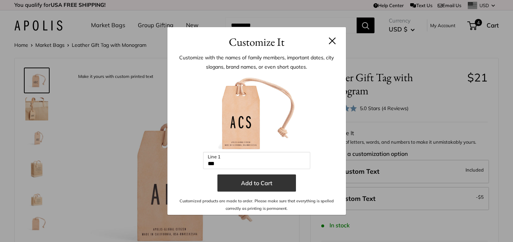
click at [259, 182] on button "Add to Cart" at bounding box center [256, 182] width 79 height 17
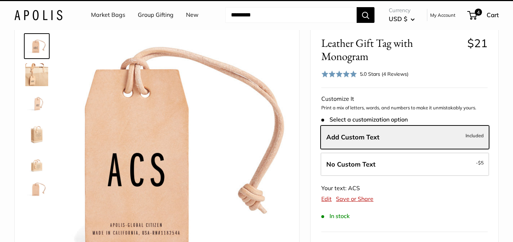
scroll to position [52, 0]
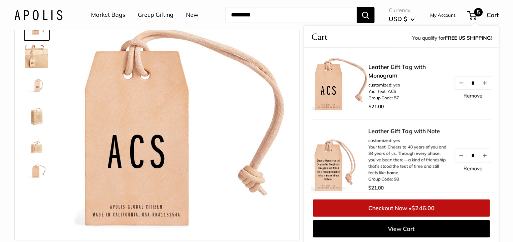
click at [323, 18] on input "Search..." at bounding box center [290, 15] width 131 height 16
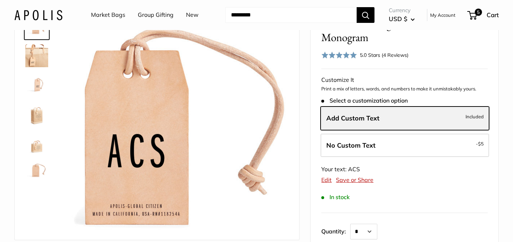
click at [340, 120] on span "Add Custom Text" at bounding box center [352, 118] width 53 height 8
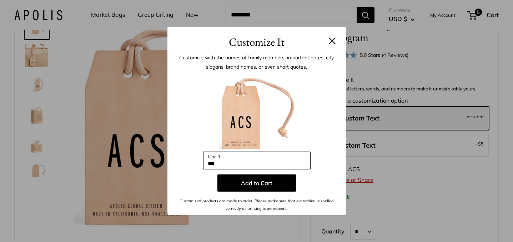
click at [218, 165] on input "***" at bounding box center [256, 160] width 107 height 17
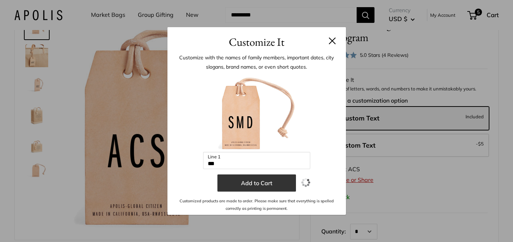
click at [226, 182] on button "Add to Cart" at bounding box center [256, 182] width 79 height 17
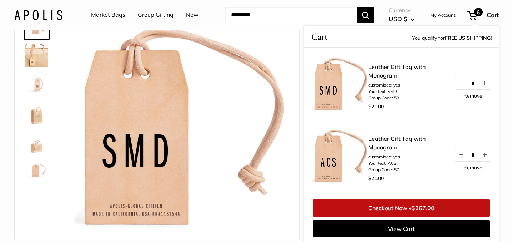
click at [362, 114] on div "Leather Gift Tag with Monogram customized: yes Your text: SMD Group Code: 58 $2…" at bounding box center [401, 82] width 180 height 71
click at [506, 64] on div "Home Market Bags Leather Gift Tag with Monogram 3mm thick, vegetable tanned Ame…" at bounding box center [256, 245] width 513 height 517
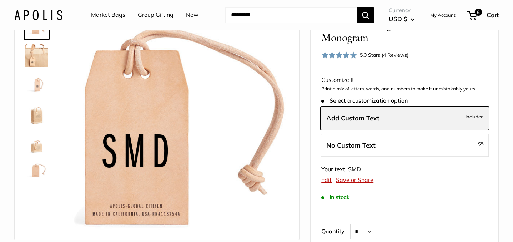
click at [370, 117] on span "Add Custom Text" at bounding box center [352, 118] width 53 height 8
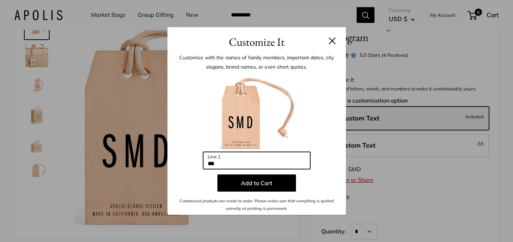
click at [263, 164] on input "***" at bounding box center [256, 160] width 107 height 17
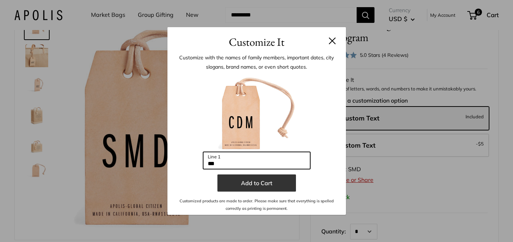
type input "***"
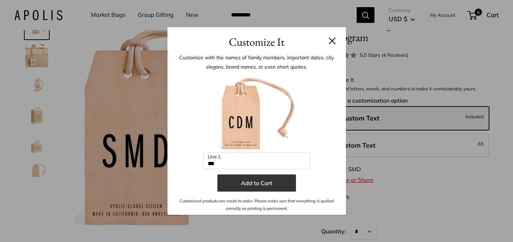
click at [226, 182] on button "Add to Cart" at bounding box center [256, 182] width 79 height 17
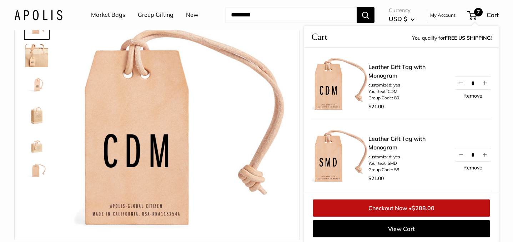
click at [503, 108] on div "Home Market Bags Leather Gift Tag with Monogram 3mm thick, vegetable tanned Ame…" at bounding box center [256, 245] width 513 height 517
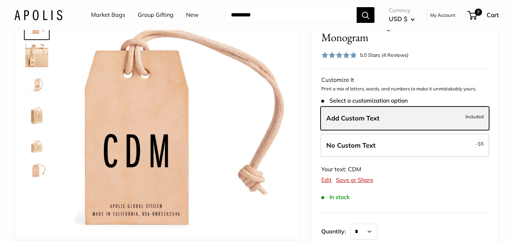
click at [358, 119] on span "Add Custom Text" at bounding box center [352, 118] width 53 height 8
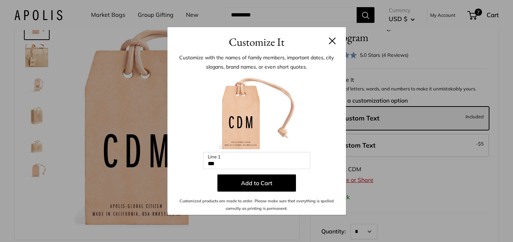
click at [332, 39] on button at bounding box center [332, 40] width 7 height 7
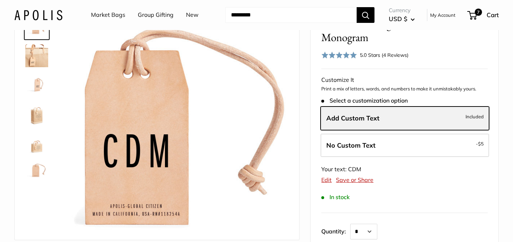
click at [346, 120] on span "Add Custom Text" at bounding box center [352, 118] width 53 height 8
click at [346, 120] on div "Customize It Customize with the names of family members, important dates, city …" at bounding box center [256, 121] width 513 height 242
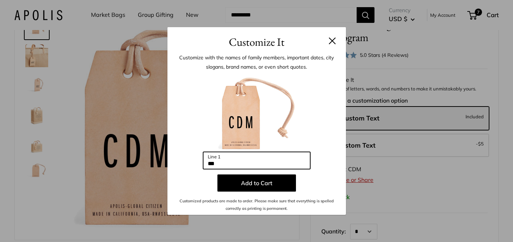
click at [240, 157] on input "***" at bounding box center [256, 160] width 107 height 17
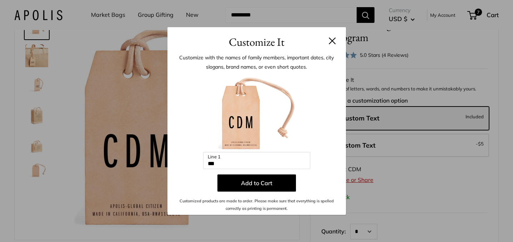
click at [336, 37] on button at bounding box center [332, 40] width 7 height 7
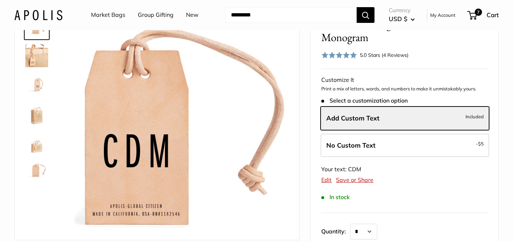
click at [279, 20] on input "Search..." at bounding box center [290, 15] width 131 height 16
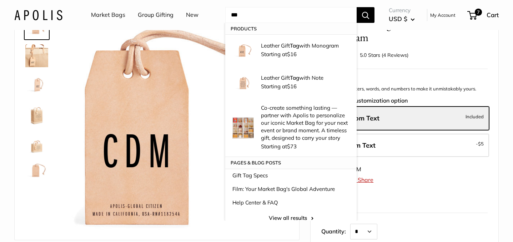
type input "***"
click at [357, 7] on button "Search" at bounding box center [366, 15] width 18 height 16
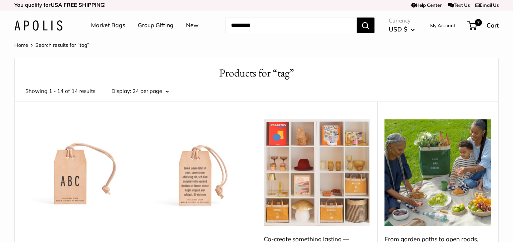
click at [0, 0] on img at bounding box center [0, 0] width 0 height 0
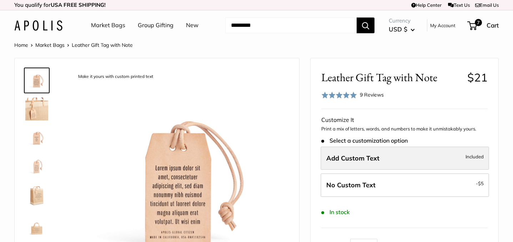
click at [357, 154] on span "Add Custom Text" at bounding box center [352, 158] width 53 height 8
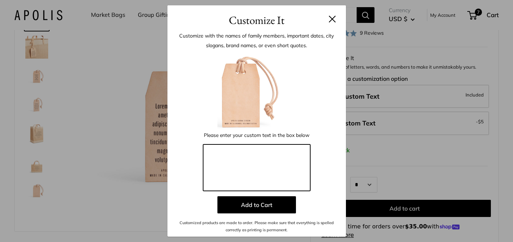
click at [223, 150] on textarea at bounding box center [256, 167] width 107 height 46
paste textarea "**********"
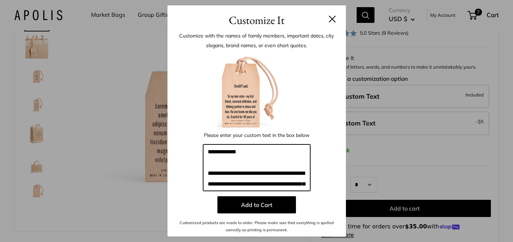
drag, startPoint x: 235, startPoint y: 166, endPoint x: 203, endPoint y: 149, distance: 36.7
click at [203, 149] on textarea "**********" at bounding box center [256, 167] width 107 height 46
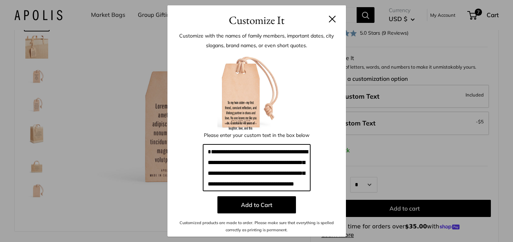
click at [209, 162] on textarea "**********" at bounding box center [256, 167] width 107 height 46
click at [206, 163] on textarea "**********" at bounding box center [256, 167] width 107 height 46
type textarea "**********"
click at [281, 166] on textarea "**********" at bounding box center [256, 167] width 107 height 46
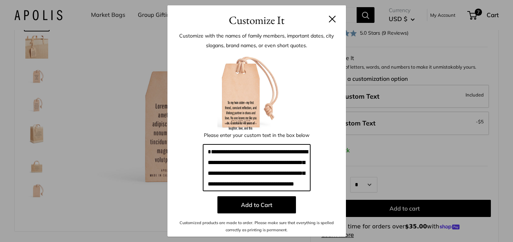
click at [281, 166] on textarea "**********" at bounding box center [256, 167] width 107 height 46
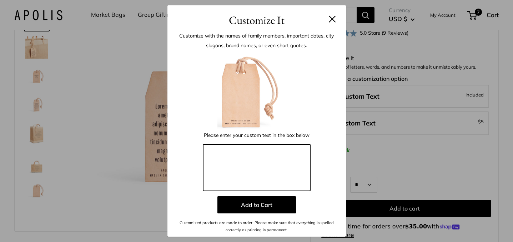
paste textarea "**********"
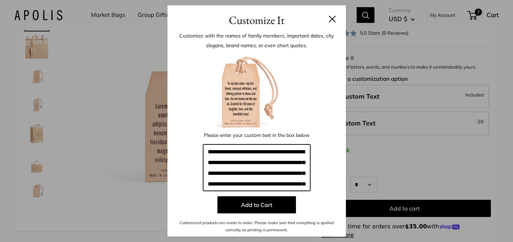
click at [224, 154] on textarea "**********" at bounding box center [256, 167] width 107 height 46
drag, startPoint x: 275, startPoint y: 157, endPoint x: 236, endPoint y: 159, distance: 39.3
click at [236, 159] on textarea "**********" at bounding box center [256, 167] width 107 height 46
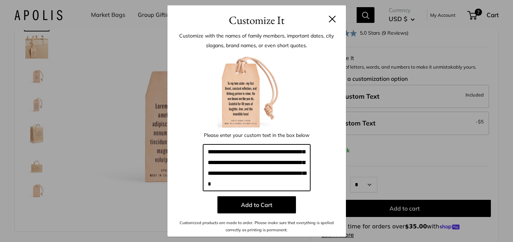
click at [232, 184] on textarea "**********" at bounding box center [256, 167] width 107 height 46
click at [256, 172] on textarea "**********" at bounding box center [256, 167] width 107 height 46
click at [244, 184] on textarea "**********" at bounding box center [256, 167] width 107 height 46
click at [290, 163] on textarea "**********" at bounding box center [256, 167] width 107 height 46
click at [288, 164] on textarea "**********" at bounding box center [256, 167] width 107 height 46
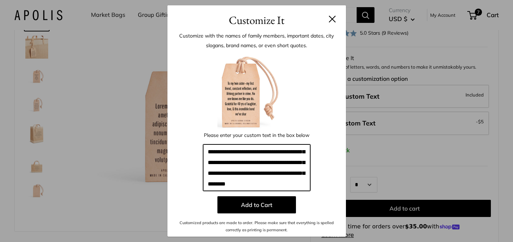
click at [254, 188] on textarea "**********" at bounding box center [256, 167] width 107 height 46
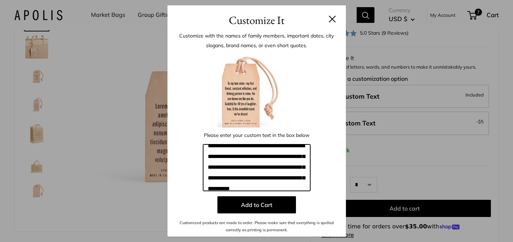
scroll to position [0, 0]
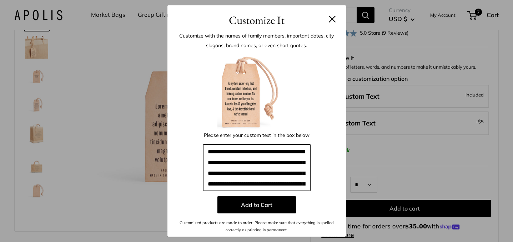
click at [258, 153] on textarea "**********" at bounding box center [256, 167] width 107 height 46
click at [252, 190] on textarea "**********" at bounding box center [256, 167] width 107 height 46
click at [267, 161] on textarea "**********" at bounding box center [256, 167] width 107 height 46
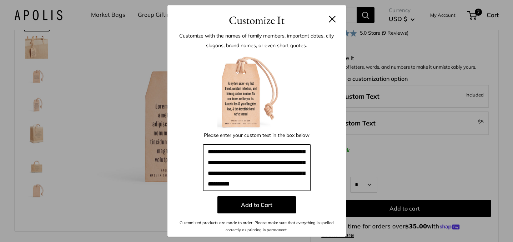
scroll to position [21, 0]
type textarea "**********"
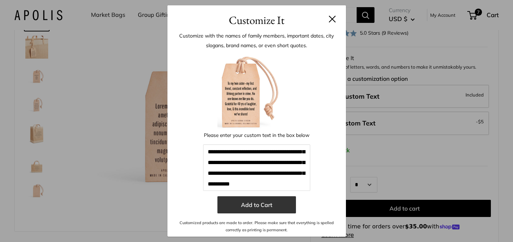
click at [263, 205] on button "Add to Cart" at bounding box center [256, 204] width 79 height 17
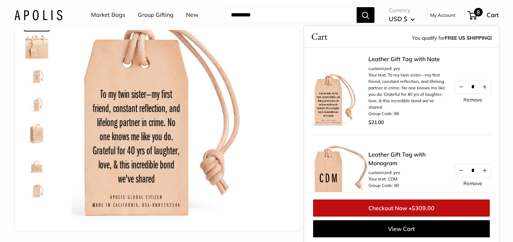
scroll to position [62, 0]
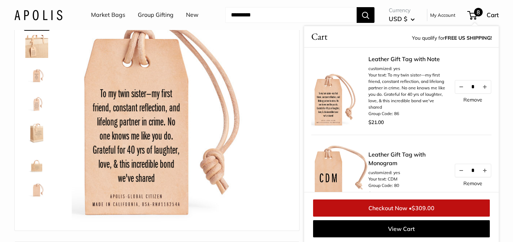
click at [471, 16] on span at bounding box center [471, 15] width 2 height 2
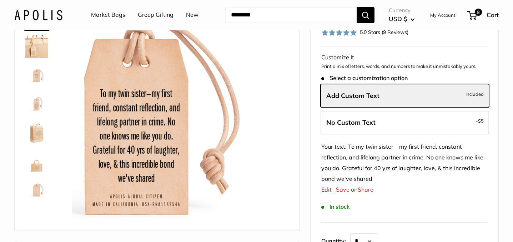
scroll to position [0, 0]
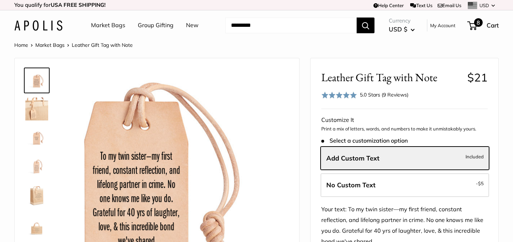
click at [473, 27] on span "8" at bounding box center [472, 25] width 10 height 9
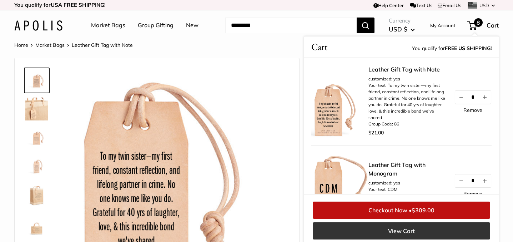
click at [388, 228] on link "View Cart" at bounding box center [401, 230] width 177 height 17
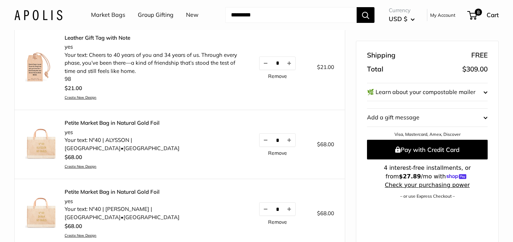
scroll to position [448, 0]
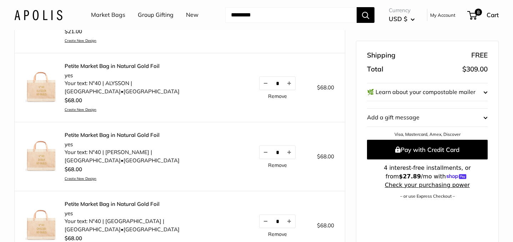
click at [45, 85] on img at bounding box center [41, 87] width 32 height 32
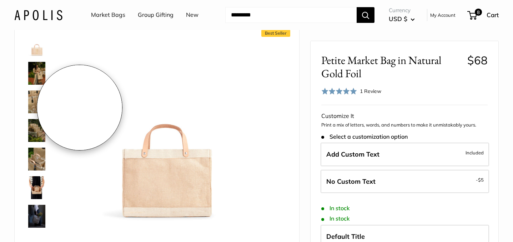
scroll to position [160, 0]
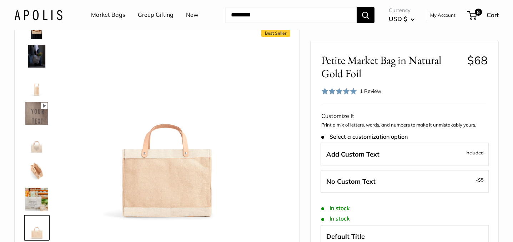
click at [33, 54] on img at bounding box center [36, 56] width 23 height 23
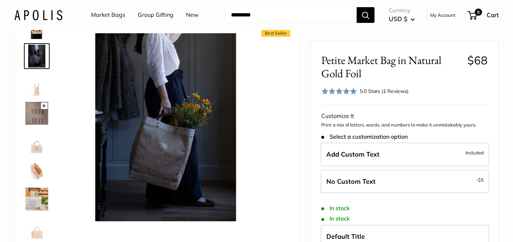
click at [35, 151] on img at bounding box center [36, 141] width 23 height 23
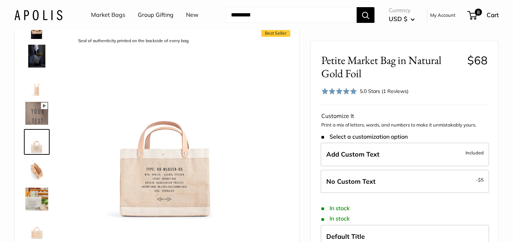
scroll to position [11, 0]
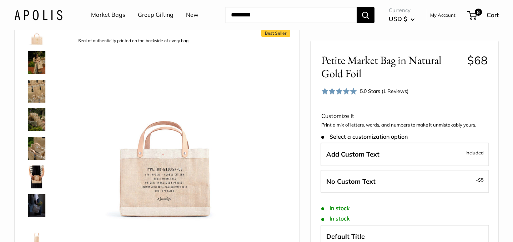
click at [35, 67] on img at bounding box center [36, 62] width 23 height 23
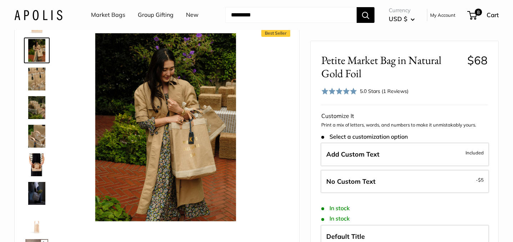
click at [39, 75] on img at bounding box center [36, 78] width 23 height 23
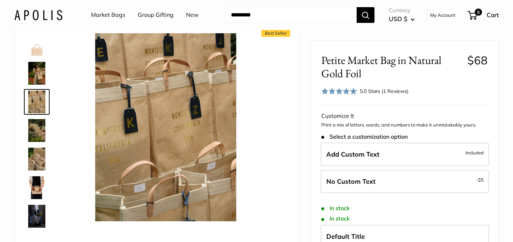
scroll to position [25, 0]
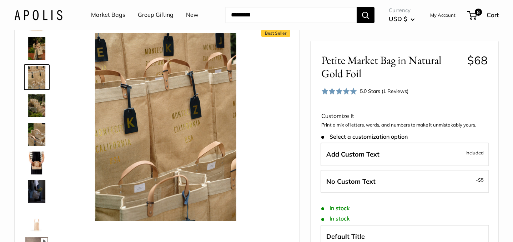
click at [39, 104] on img at bounding box center [36, 105] width 23 height 23
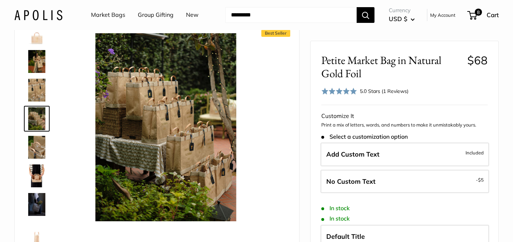
scroll to position [16, 0]
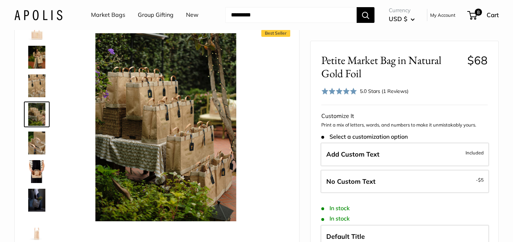
click at [37, 137] on img at bounding box center [36, 142] width 23 height 23
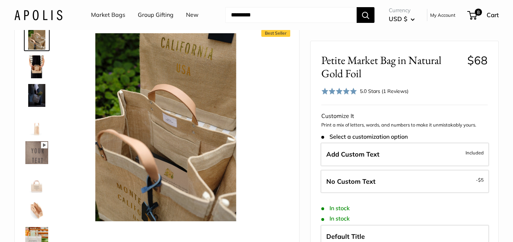
scroll to position [160, 0]
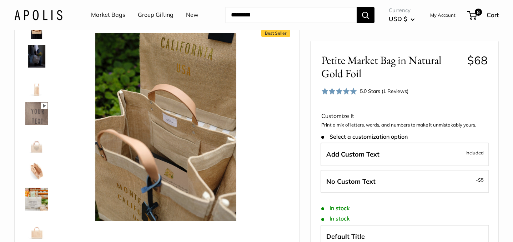
click at [38, 176] on img at bounding box center [36, 170] width 23 height 23
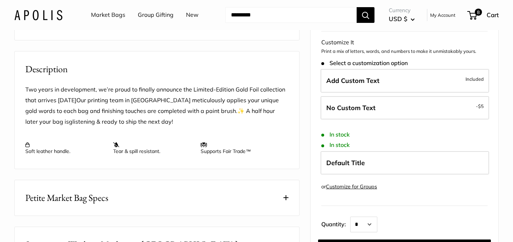
scroll to position [0, 0]
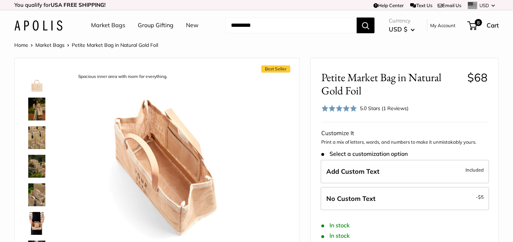
click at [251, 19] on input "Search..." at bounding box center [290, 25] width 131 height 16
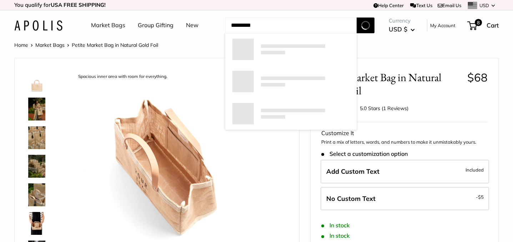
type input "*********"
click at [357, 17] on button "Search" at bounding box center [366, 25] width 18 height 16
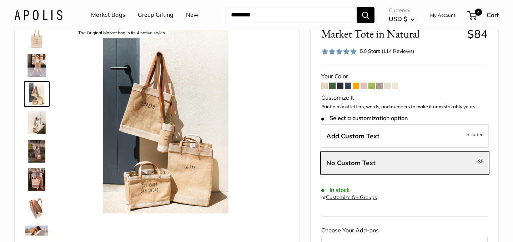
scroll to position [44, 0]
click at [477, 13] on span "4" at bounding box center [478, 12] width 9 height 9
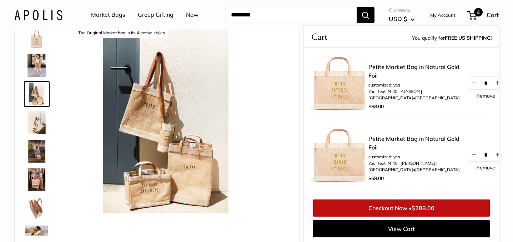
click at [475, 17] on span "4" at bounding box center [472, 15] width 10 height 9
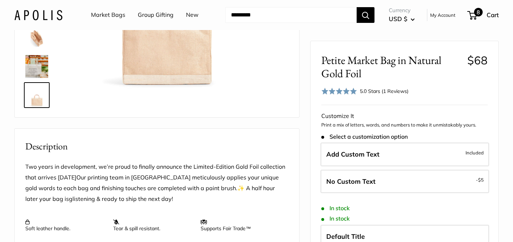
scroll to position [149, 0]
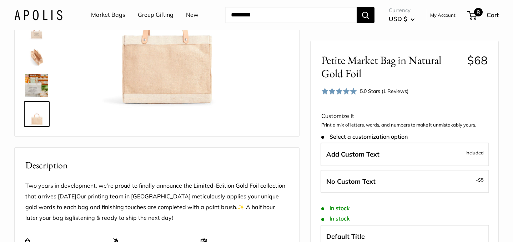
click at [473, 12] on span "8" at bounding box center [472, 15] width 10 height 9
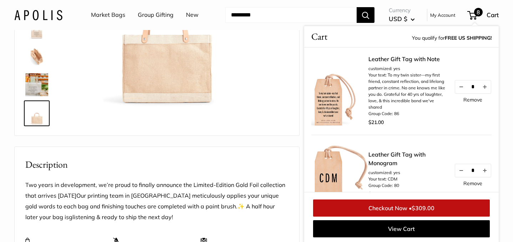
scroll to position [68, 0]
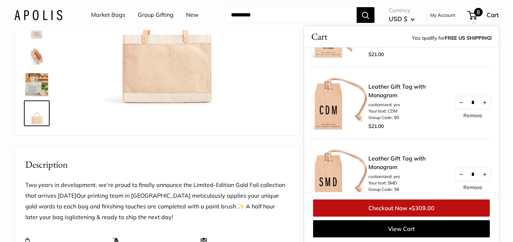
click at [392, 209] on link "Checkout Now • $309.00" at bounding box center [401, 207] width 177 height 17
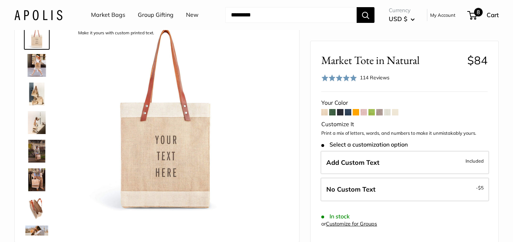
click at [475, 13] on span "8" at bounding box center [478, 12] width 9 height 9
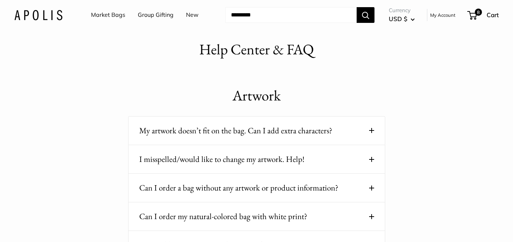
scroll to position [26, 0]
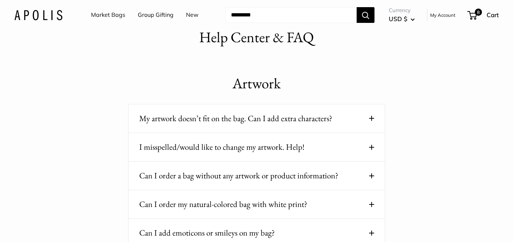
click at [368, 147] on button "I misspelled/would like to change my artwork. Help!" at bounding box center [256, 147] width 235 height 14
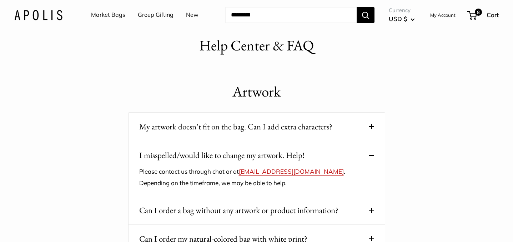
scroll to position [0, 0]
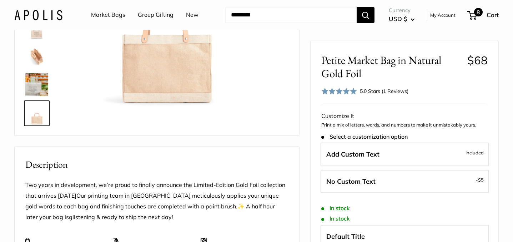
click at [474, 14] on span "8" at bounding box center [472, 15] width 10 height 9
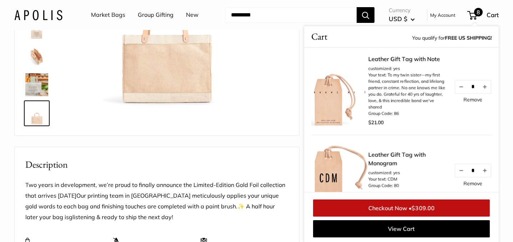
click at [401, 97] on li "Your text: To my twin sister—my first friend, constant reflection, and lifelong…" at bounding box center [407, 91] width 79 height 39
drag, startPoint x: 398, startPoint y: 108, endPoint x: 388, endPoint y: 76, distance: 33.2
click at [388, 76] on li "Your text: To my twin sister—my first friend, constant reflection, and lifelong…" at bounding box center [407, 91] width 79 height 39
copy li "To my twin sister—my first friend, constant reflection, and lifelong partner in…"
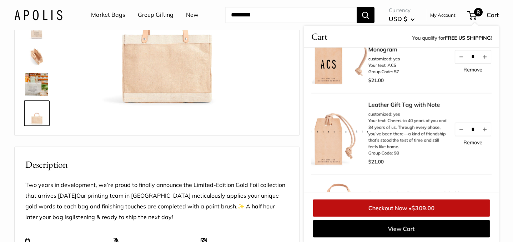
scroll to position [284, 0]
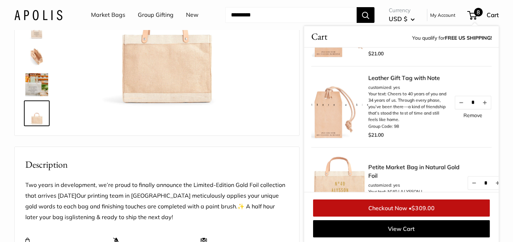
drag, startPoint x: 420, startPoint y: 117, endPoint x: 390, endPoint y: 96, distance: 36.7
click at [390, 96] on li "Your text: Cheers to 40 years of you and 34 years of us. Through every phase, y…" at bounding box center [407, 107] width 79 height 32
copy li "[PERSON_NAME] to 40 years of you and 34 years of us. Through every phase, you’v…"
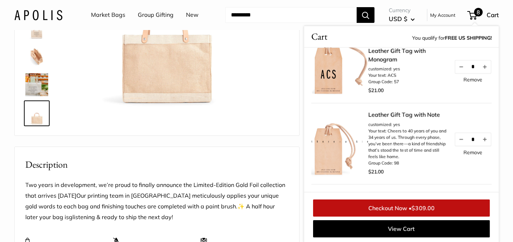
scroll to position [271, 0]
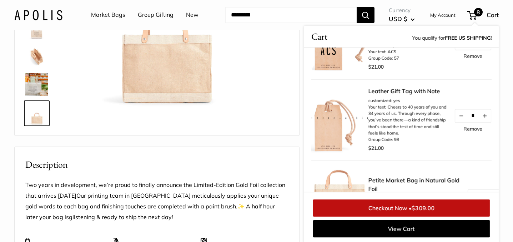
click at [419, 142] on div "$21.00" at bounding box center [407, 147] width 79 height 11
